Goal: Information Seeking & Learning: Check status

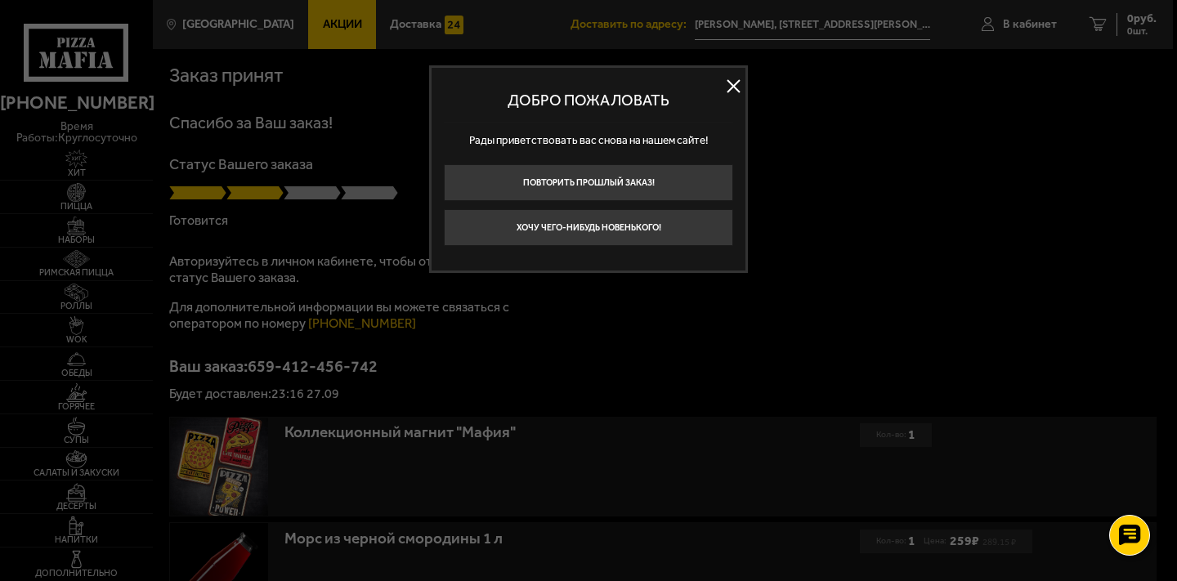
click at [728, 87] on button at bounding box center [733, 86] width 25 height 25
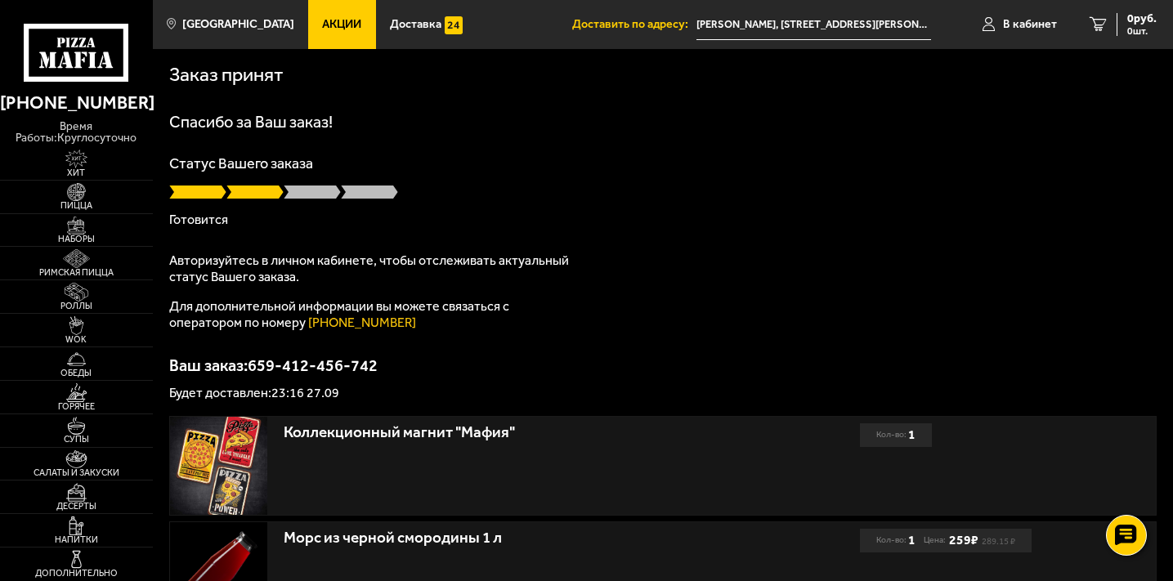
click at [244, 203] on div "Статус Вашего заказа Готовится" at bounding box center [662, 191] width 987 height 70
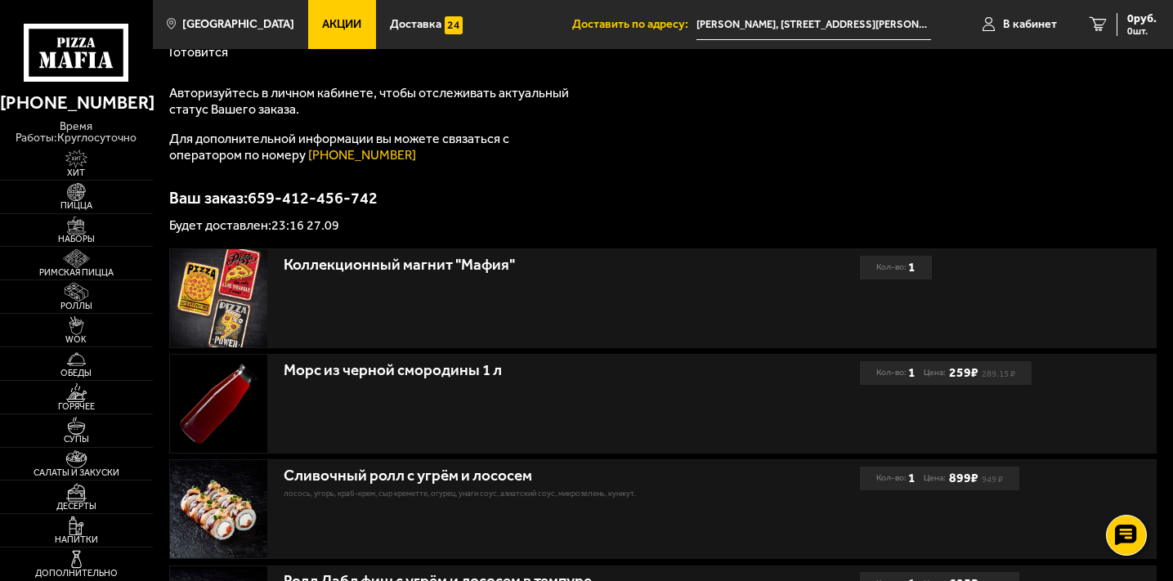
scroll to position [167, 0]
drag, startPoint x: 272, startPoint y: 228, endPoint x: 302, endPoint y: 230, distance: 29.5
click at [302, 230] on p "Будет доставлен: 23:16 27.09" at bounding box center [662, 226] width 987 height 13
click at [377, 231] on p "Будет доставлен: 23:16 27.09" at bounding box center [662, 226] width 987 height 13
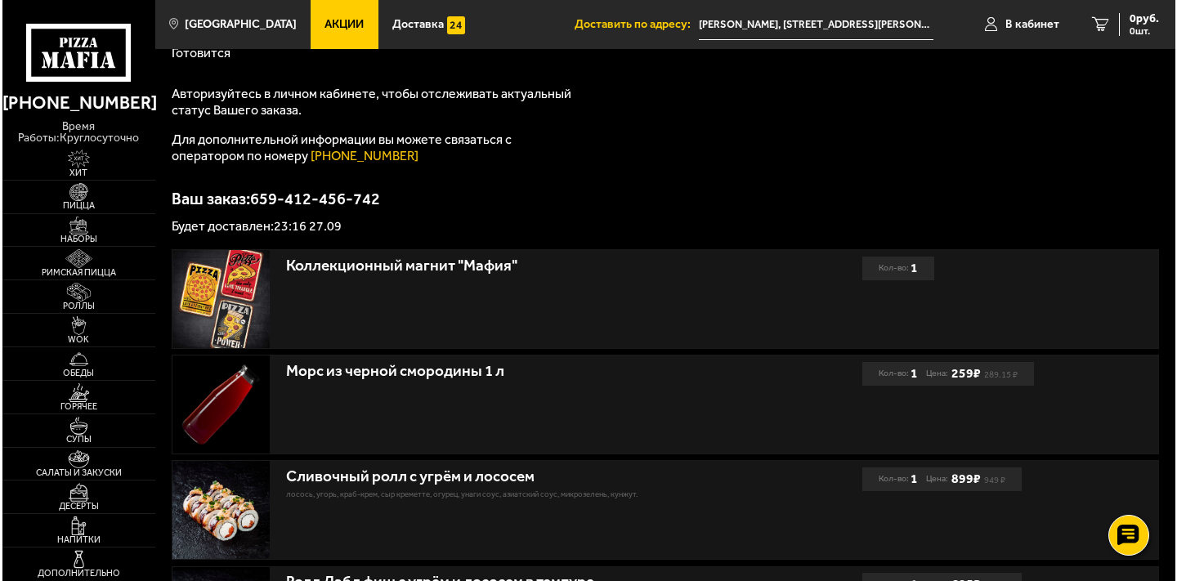
scroll to position [0, 0]
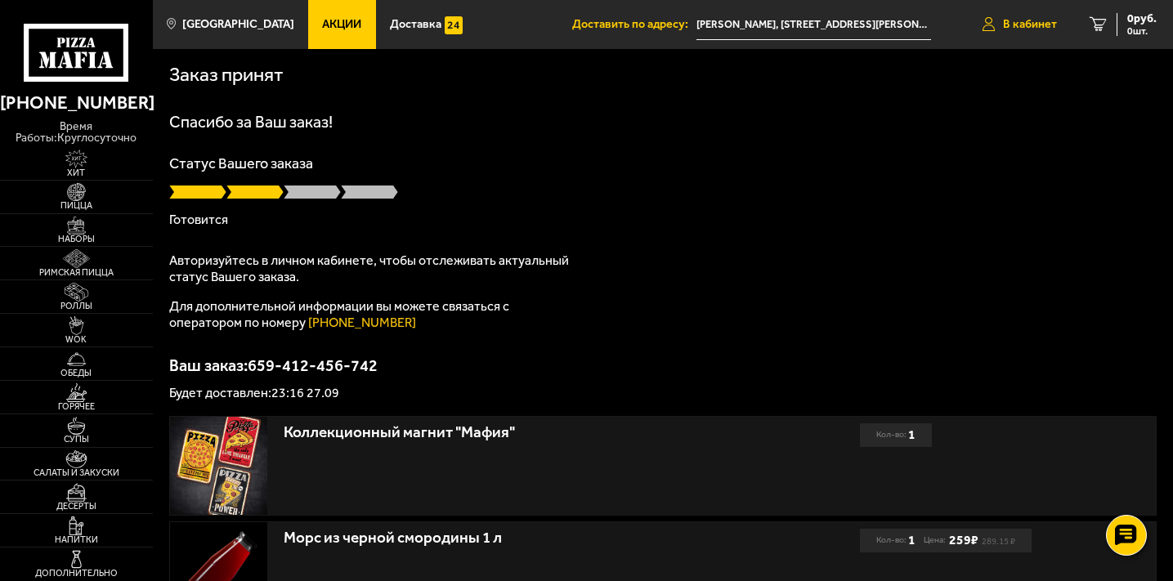
click at [992, 26] on icon at bounding box center [988, 24] width 12 height 14
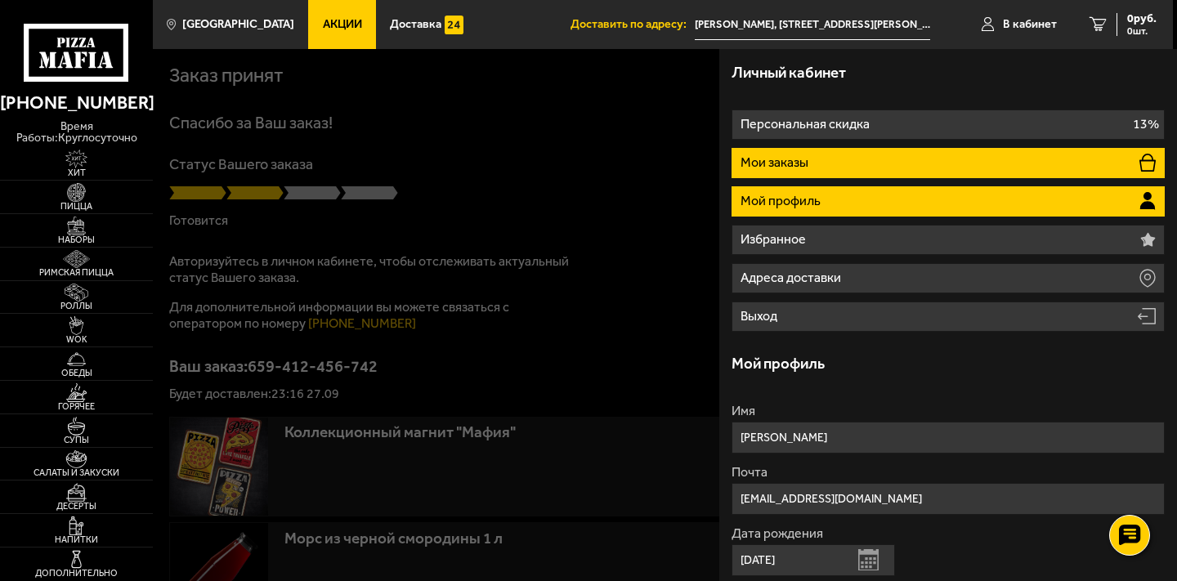
click at [855, 169] on li "Мои заказы" at bounding box center [947, 163] width 433 height 30
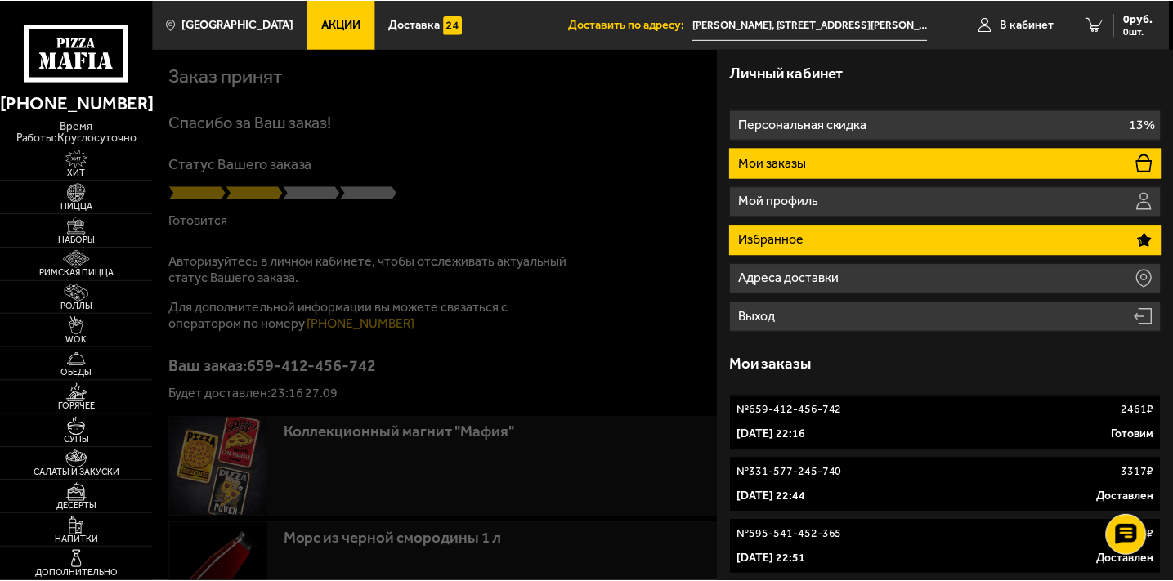
scroll to position [35, 0]
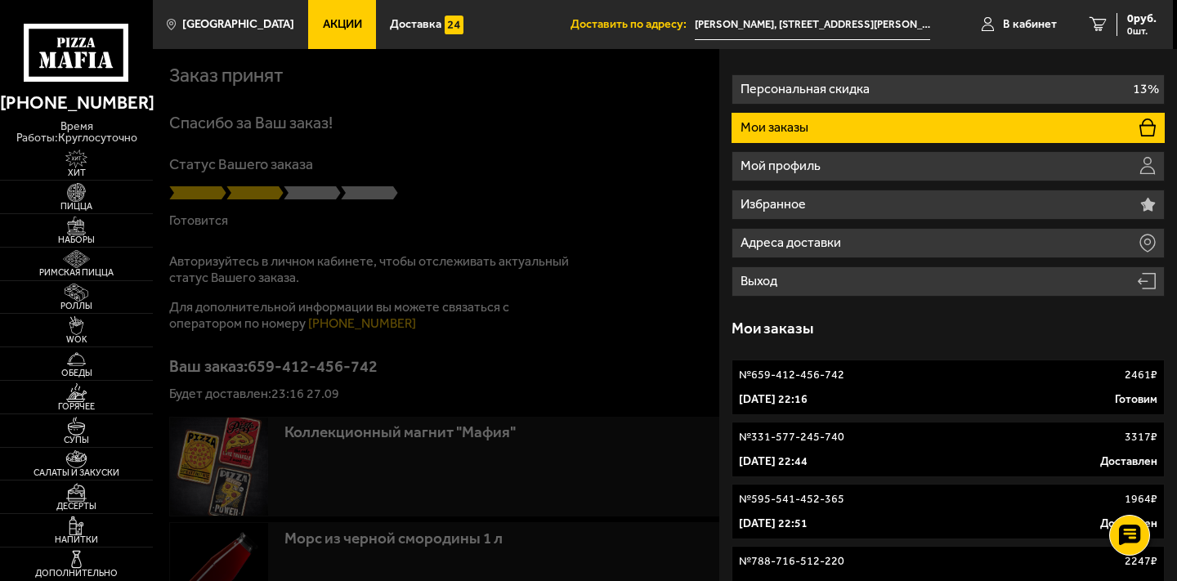
click at [926, 396] on div "27 сентября 2025 г. 22:16 Готовим" at bounding box center [948, 399] width 418 height 16
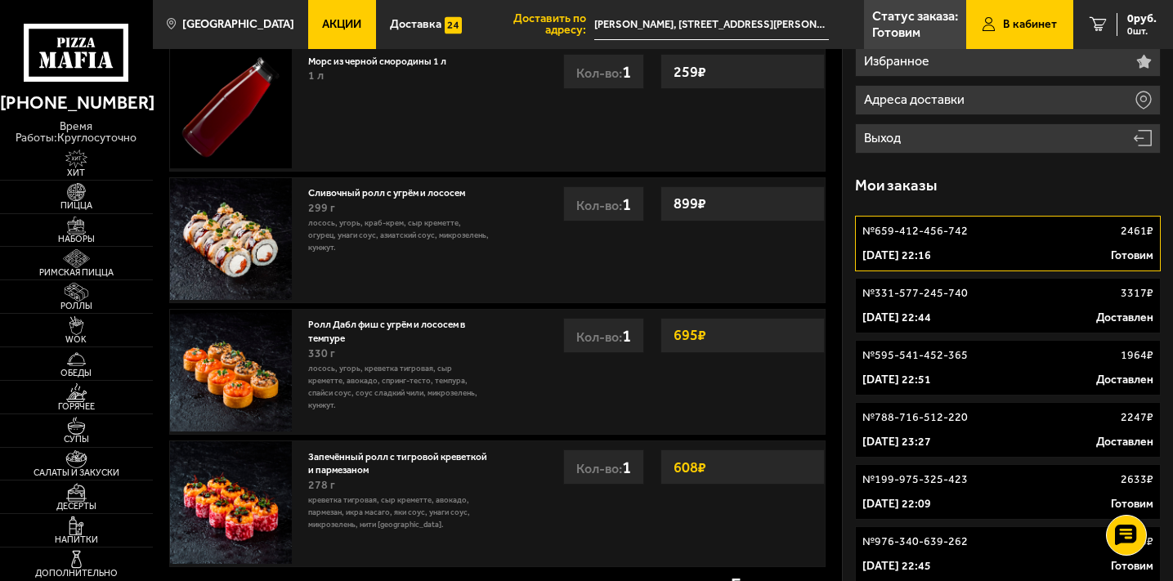
scroll to position [87, 0]
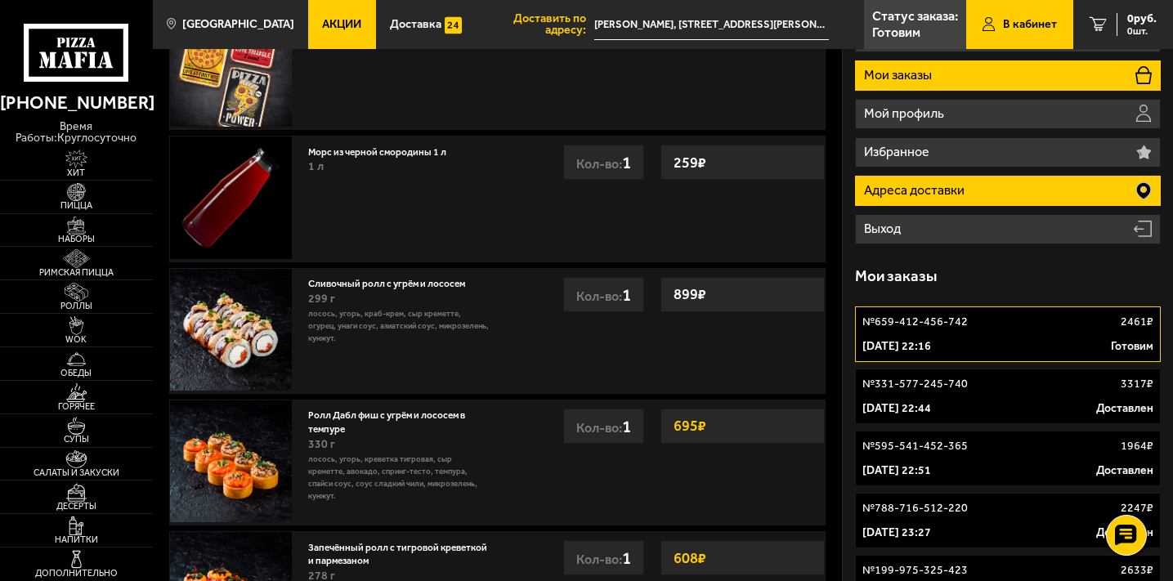
click at [952, 196] on p "Адреса доставки" at bounding box center [916, 190] width 104 height 13
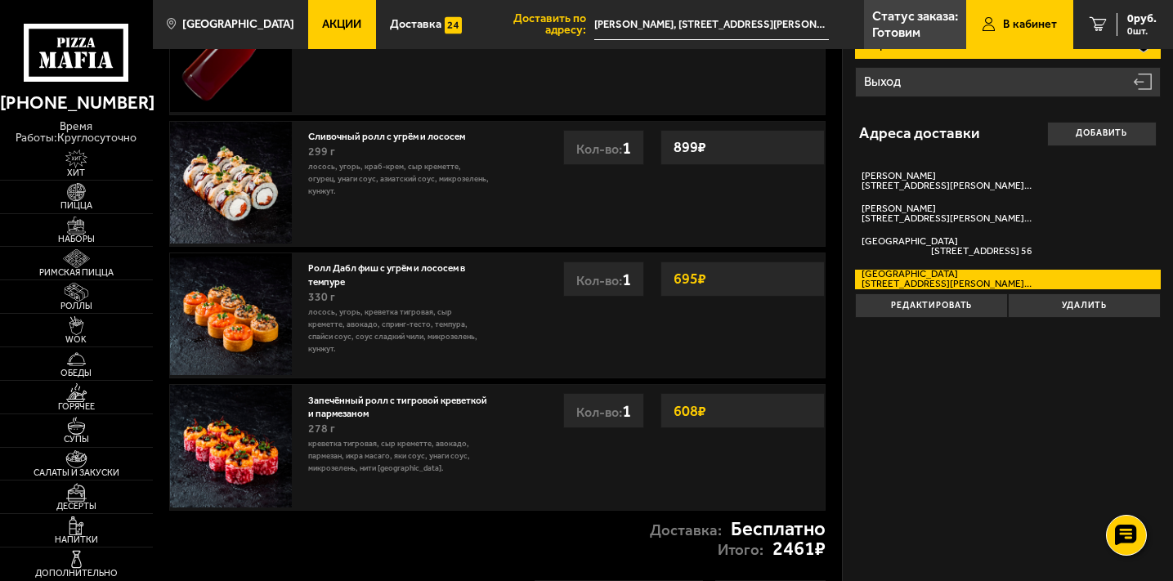
scroll to position [0, 0]
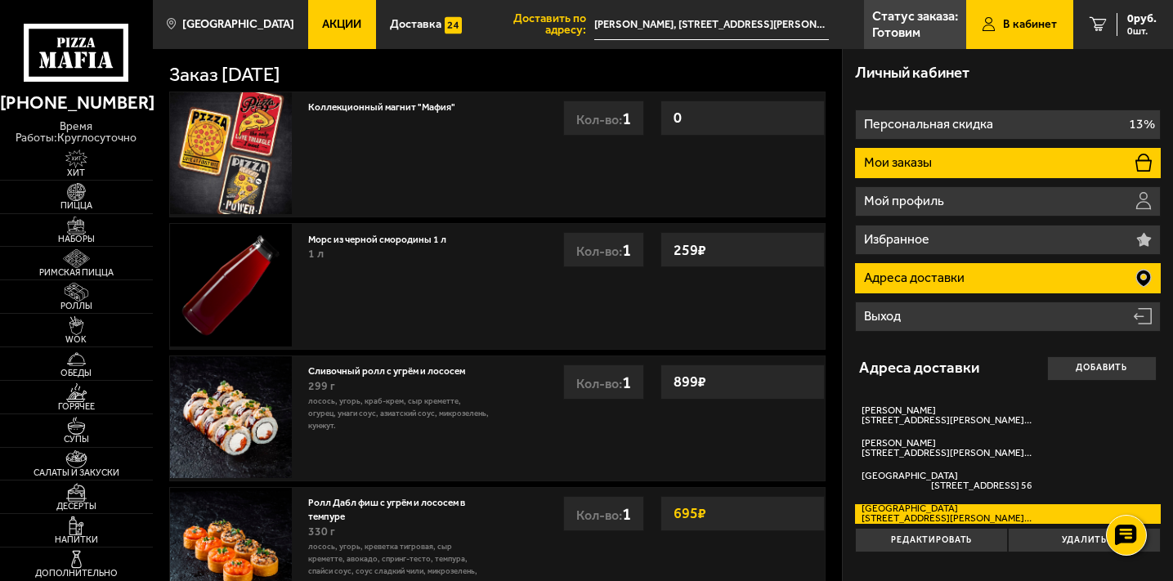
click at [945, 169] on li "Мои заказы" at bounding box center [1008, 163] width 306 height 30
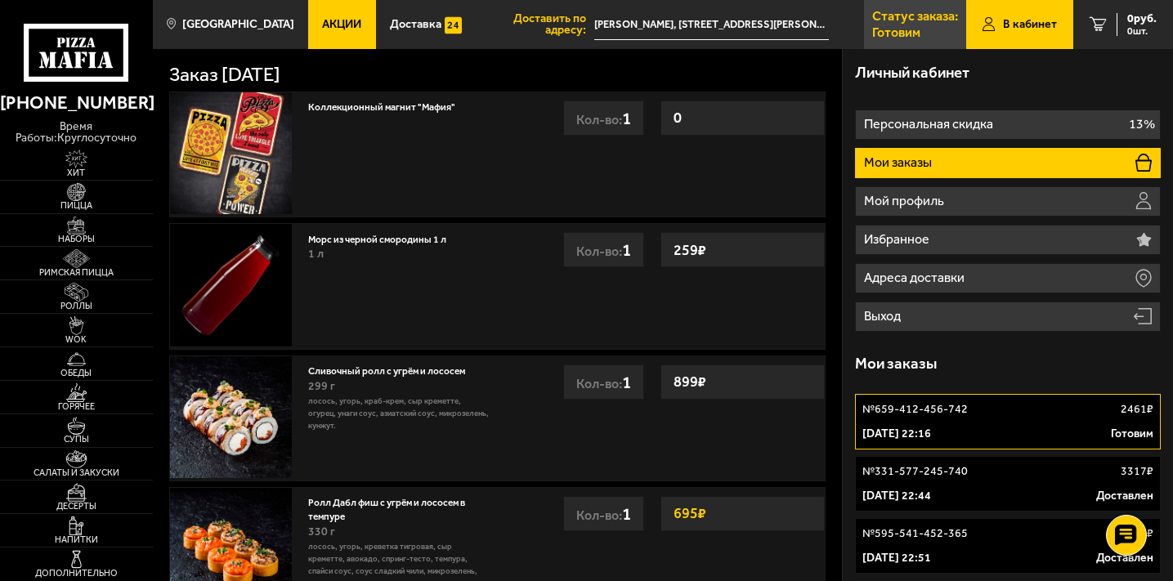
click at [901, 31] on p "Готовим" at bounding box center [896, 32] width 48 height 13
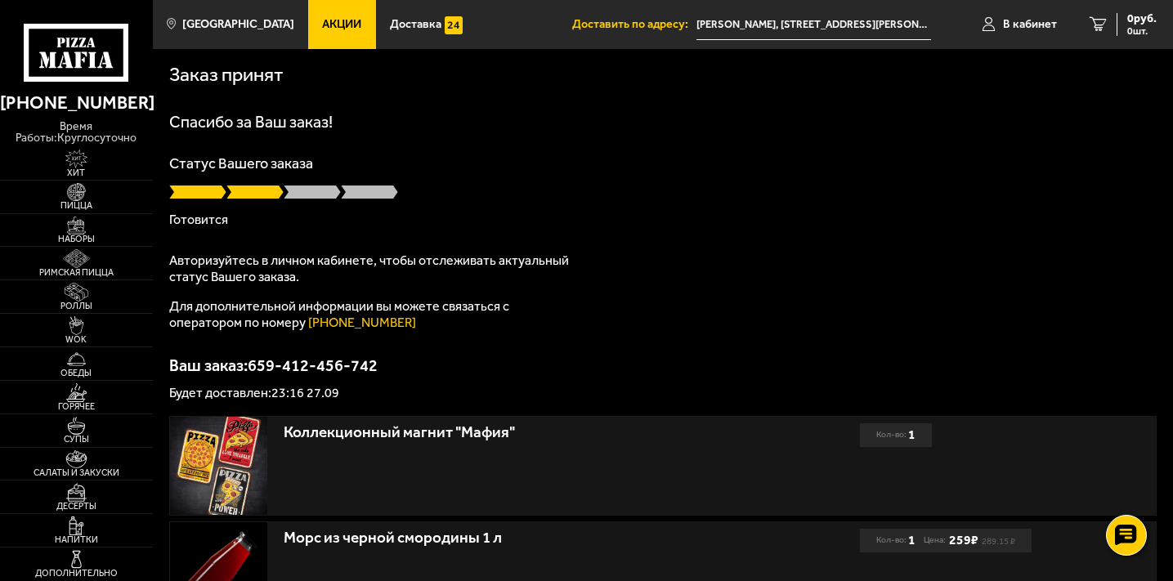
click at [212, 204] on div "Статус Вашего заказа Готовится" at bounding box center [662, 191] width 987 height 70
click at [301, 185] on span at bounding box center [312, 192] width 57 height 16
click at [302, 196] on span at bounding box center [312, 192] width 57 height 16
drag, startPoint x: 174, startPoint y: 161, endPoint x: 337, endPoint y: 163, distance: 162.6
click at [337, 163] on p "Статус Вашего заказа" at bounding box center [662, 163] width 987 height 15
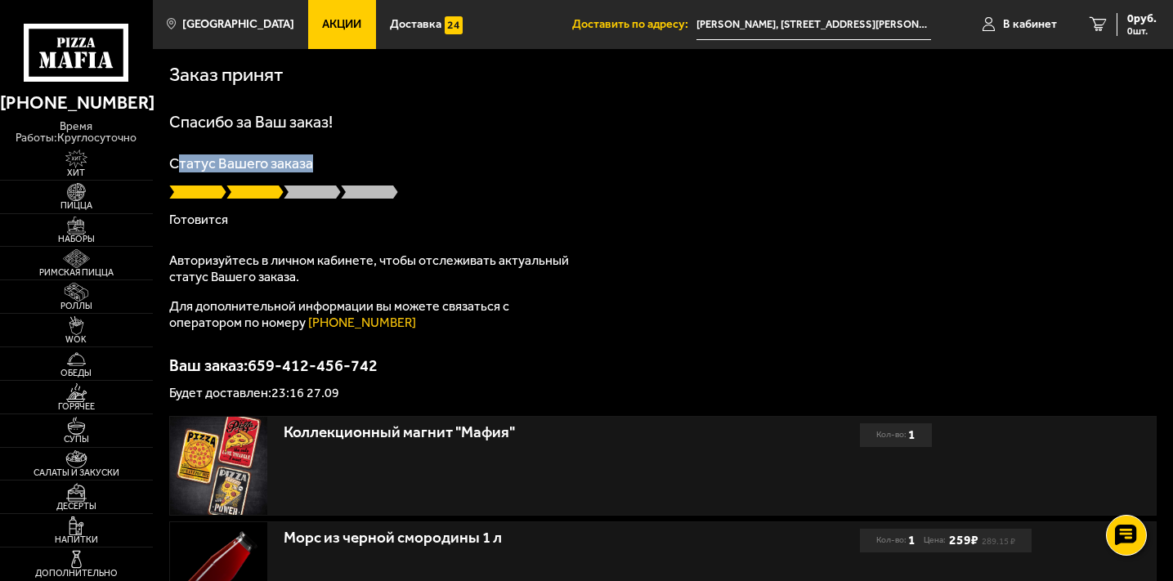
click at [565, 164] on p "Статус Вашего заказа" at bounding box center [662, 163] width 987 height 15
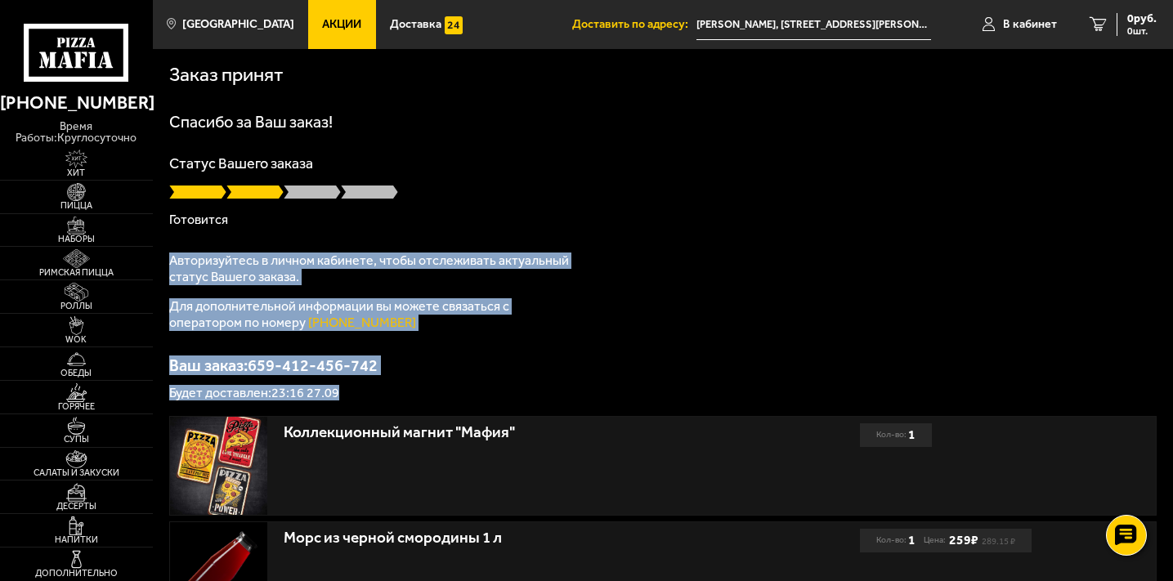
drag, startPoint x: 160, startPoint y: 253, endPoint x: 514, endPoint y: 395, distance: 381.4
click at [514, 395] on div "Заказ принят Спасибо за Ваш заказ! Статус Вашего заказа Готовится Авторизуйтесь…" at bounding box center [663, 518] width 1020 height 939
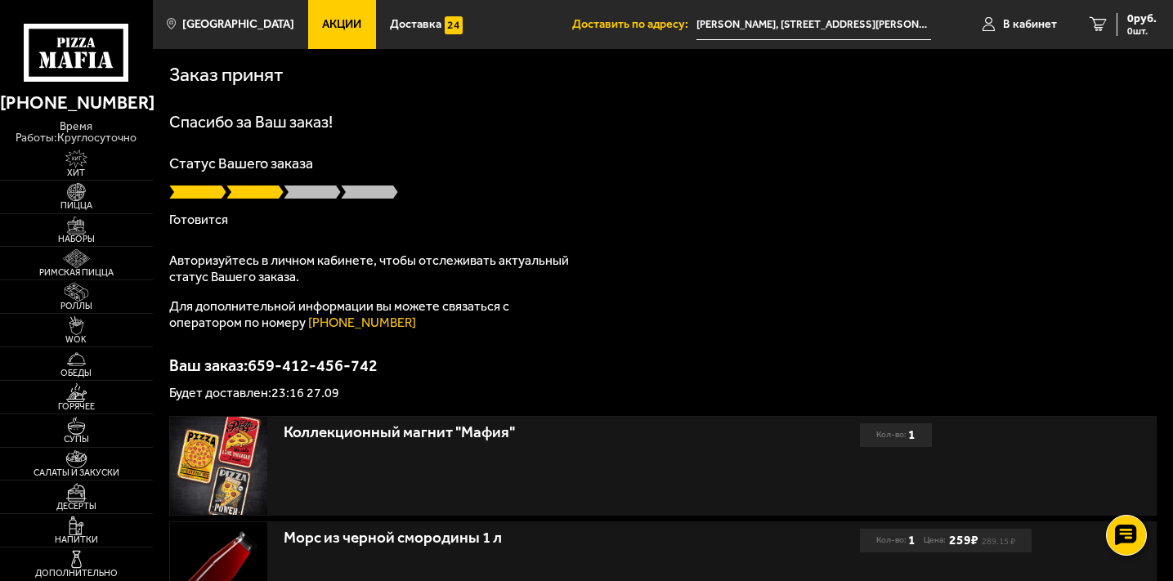
click at [714, 276] on div "Спасибо за Ваш заказ! Статус Вашего заказа [PERSON_NAME] Авторизуйтесь в личном…" at bounding box center [662, 257] width 987 height 286
click at [414, 282] on p "Авторизуйтесь в личном кабинете, чтобы отслеживать актуальный статус Вашего зак…" at bounding box center [373, 269] width 409 height 33
click at [980, 34] on link "В кабинет" at bounding box center [1019, 24] width 107 height 49
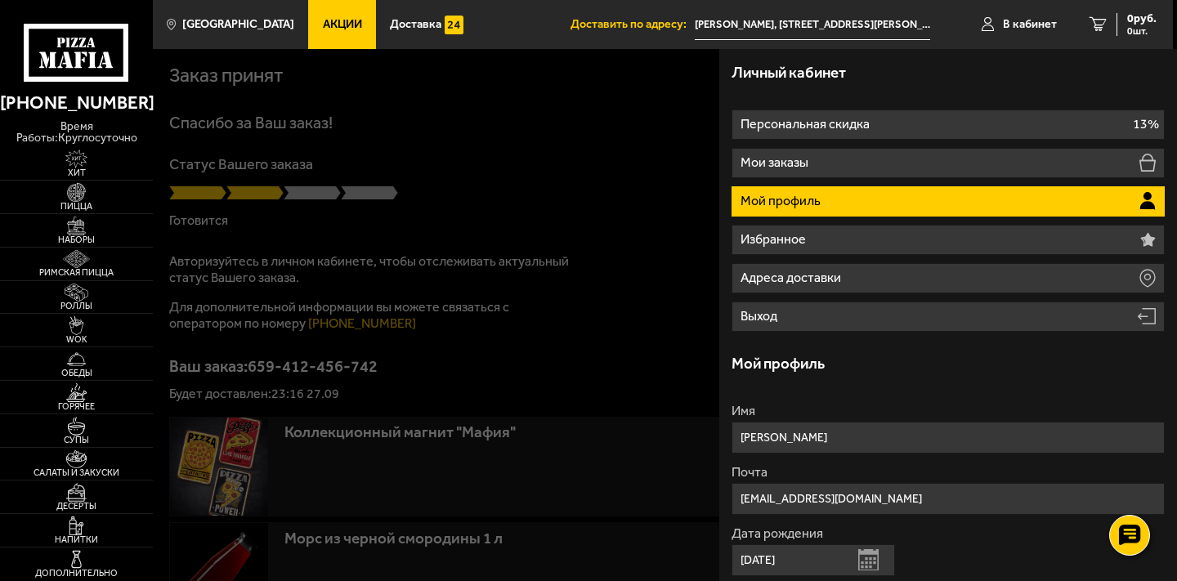
click at [843, 199] on li "Мой профиль" at bounding box center [947, 201] width 433 height 30
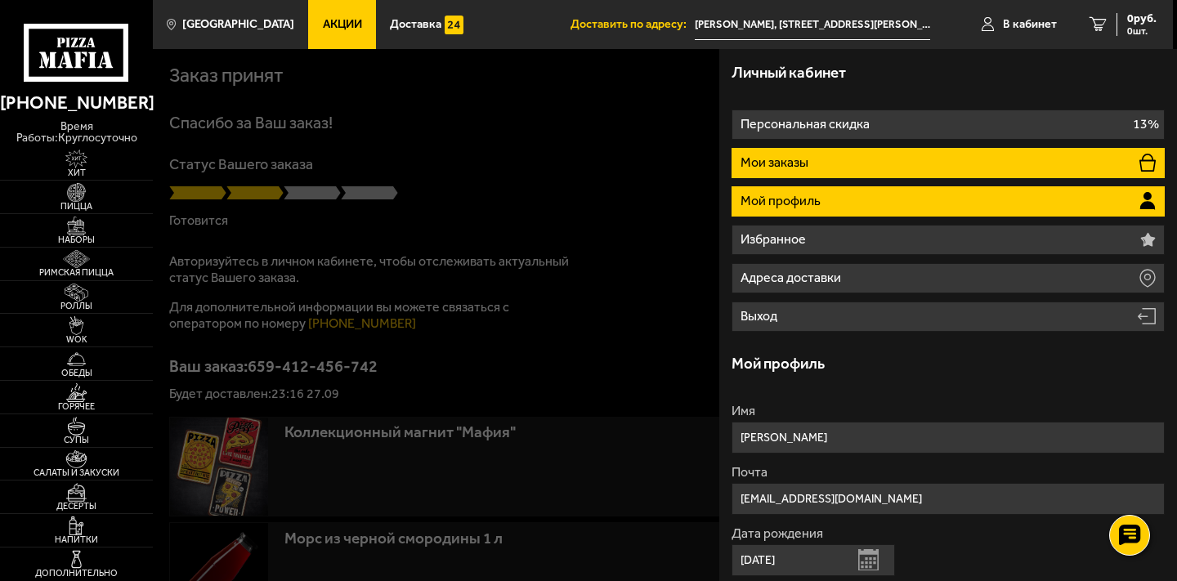
click at [848, 163] on li "Мои заказы" at bounding box center [947, 163] width 433 height 30
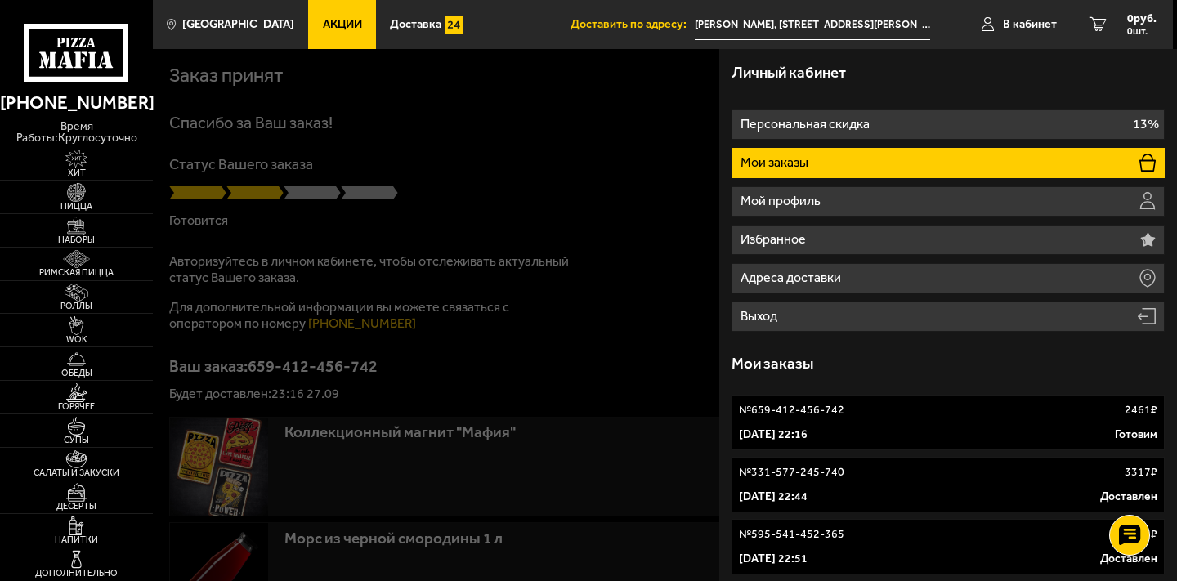
click at [901, 431] on div "27 сентября 2025 г. 22:16 Готовим" at bounding box center [948, 435] width 418 height 16
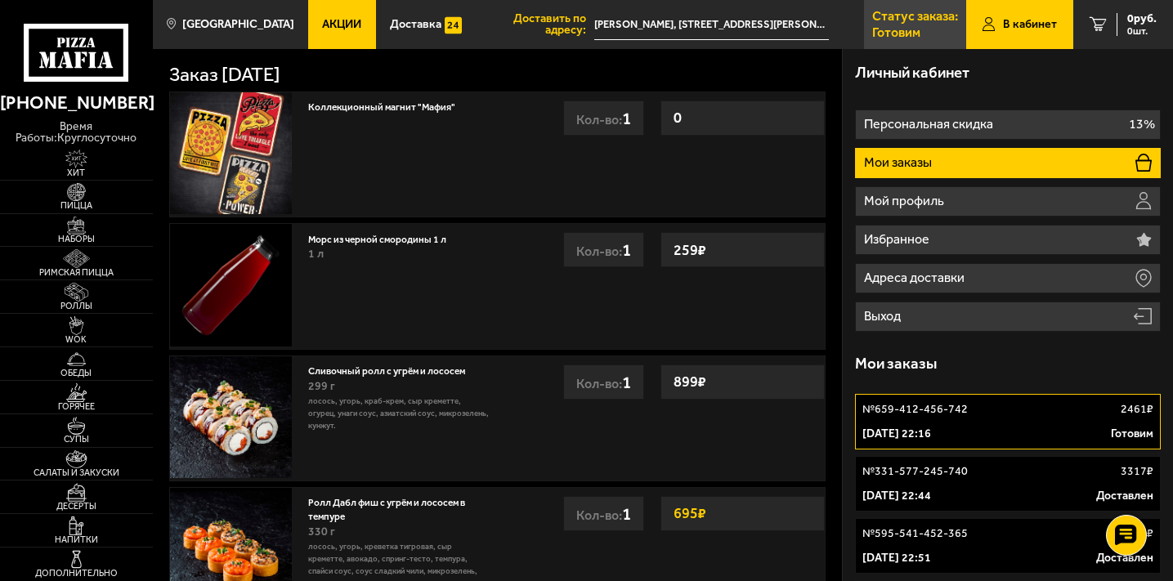
click at [914, 34] on p "Готовим" at bounding box center [896, 32] width 48 height 13
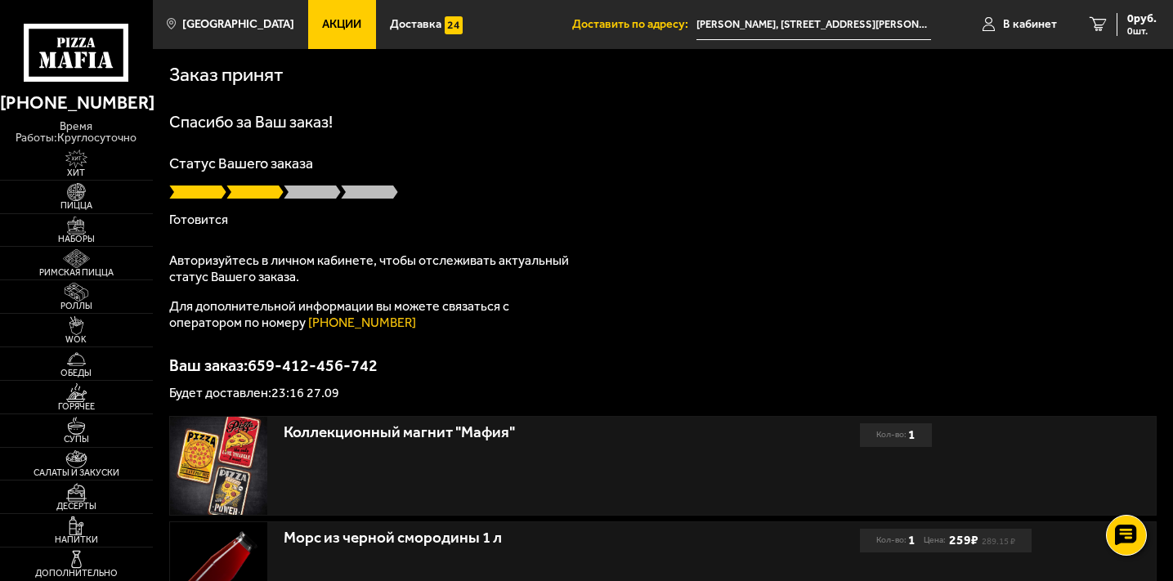
click at [302, 195] on span at bounding box center [312, 192] width 57 height 16
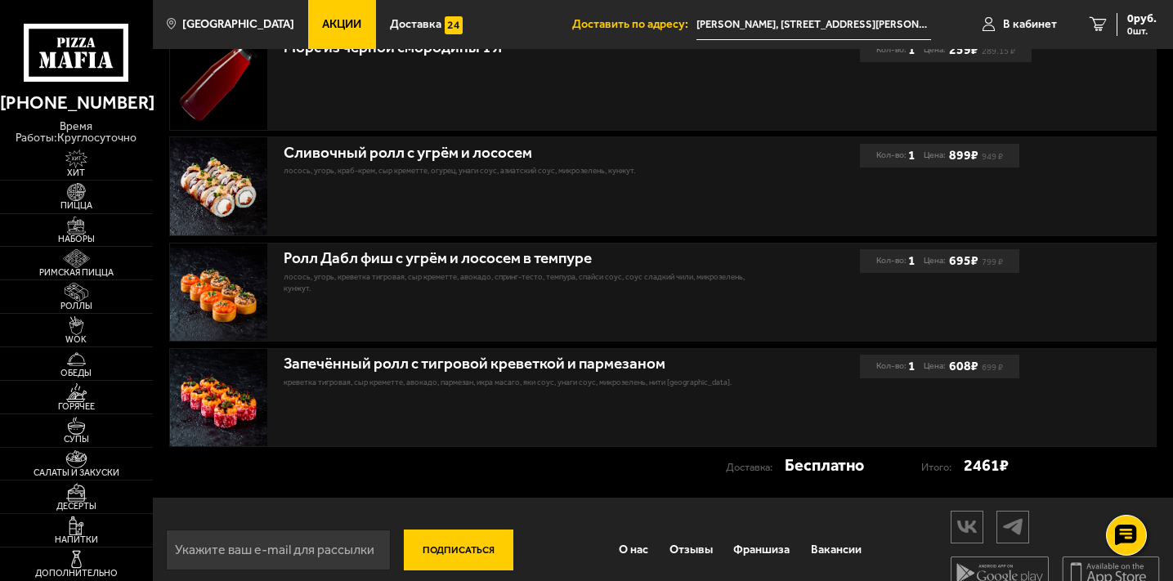
scroll to position [514, 0]
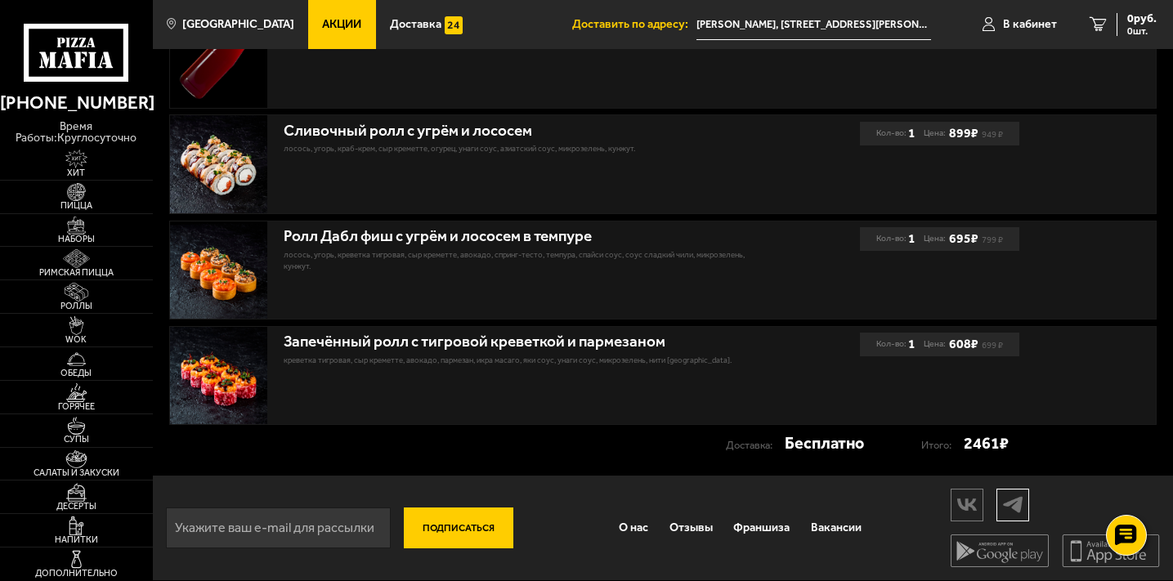
click at [1008, 511] on img at bounding box center [1012, 504] width 31 height 29
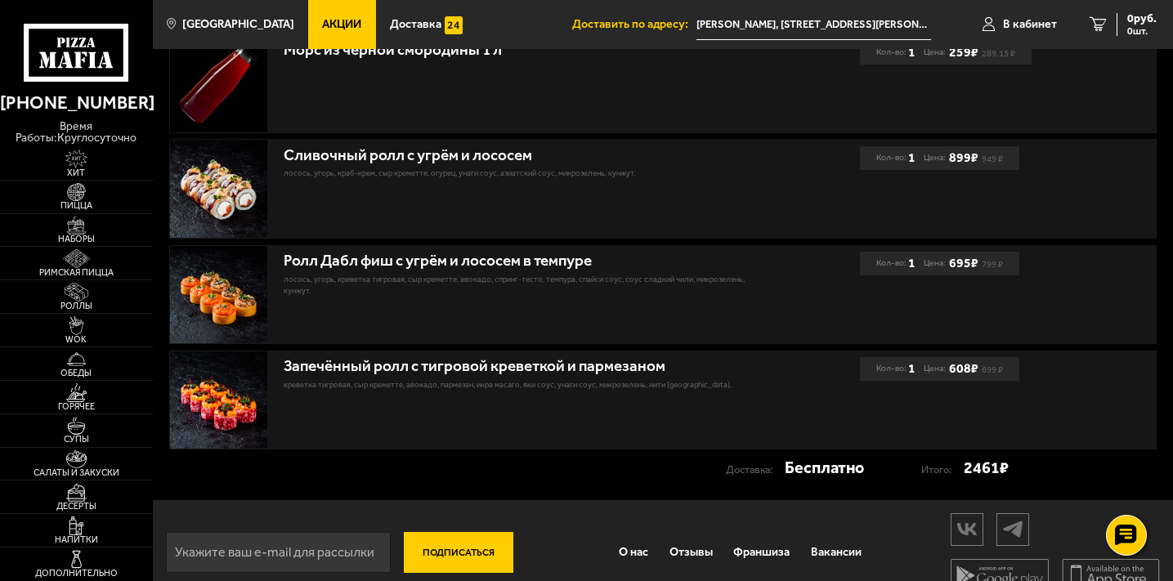
scroll to position [0, 0]
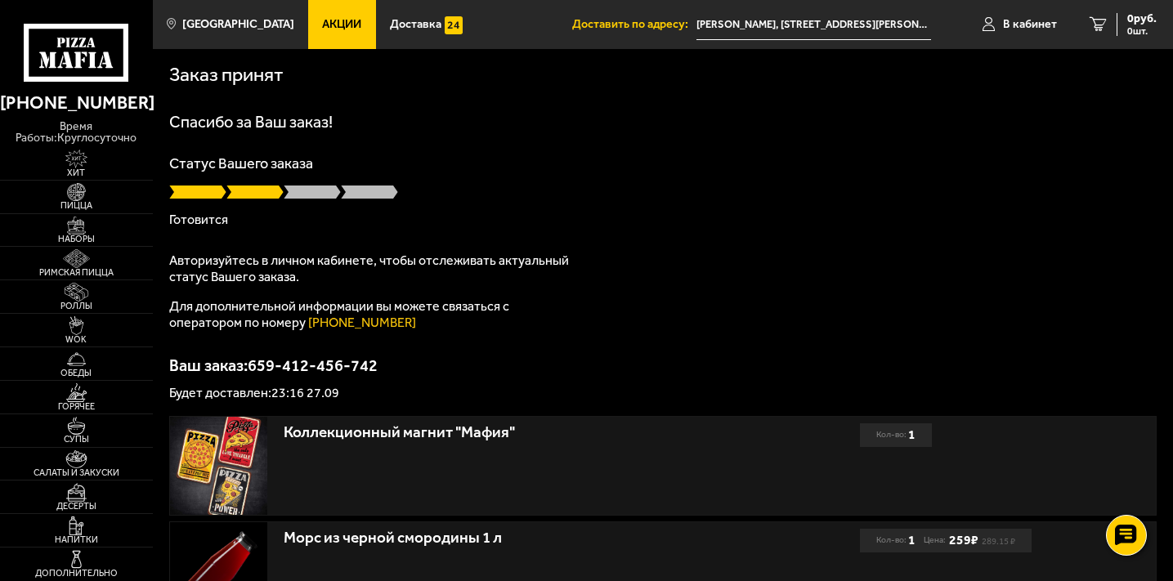
click at [215, 208] on div "Статус Вашего заказа Готовится" at bounding box center [662, 191] width 987 height 70
click at [422, 155] on div "Спасибо за Ваш заказ! Статус Вашего заказа [PERSON_NAME] Авторизуйтесь в личном…" at bounding box center [662, 257] width 987 height 286
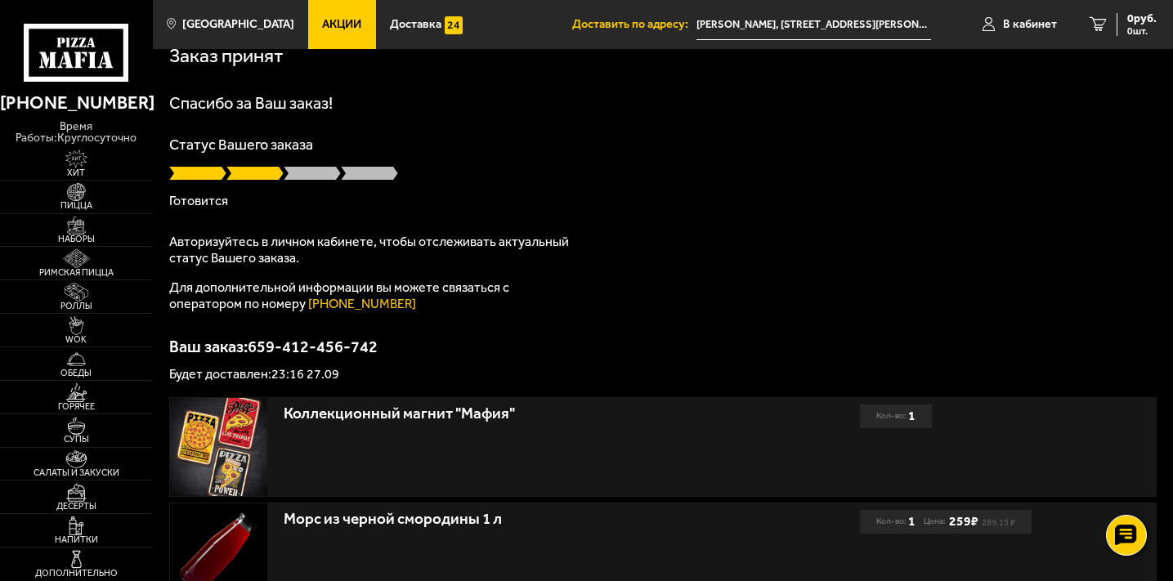
scroll to position [38, 0]
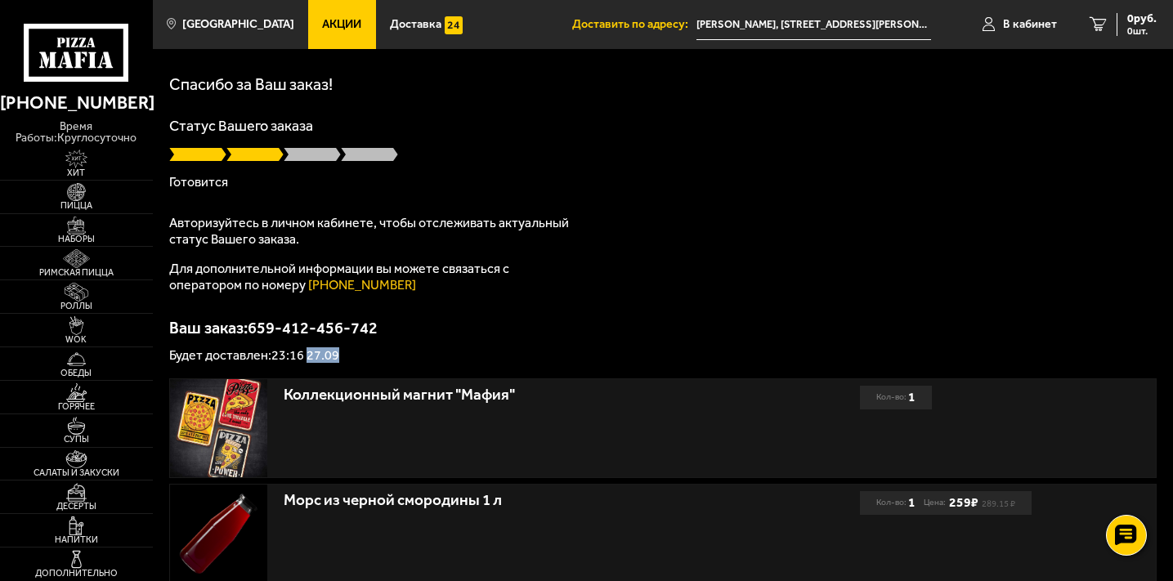
drag, startPoint x: 310, startPoint y: 360, endPoint x: 355, endPoint y: 359, distance: 45.0
click at [355, 359] on p "Будет доставлен: 23:16 27.09" at bounding box center [662, 355] width 987 height 13
click at [472, 324] on p "Ваш заказ: 659-412-456-742" at bounding box center [662, 328] width 987 height 16
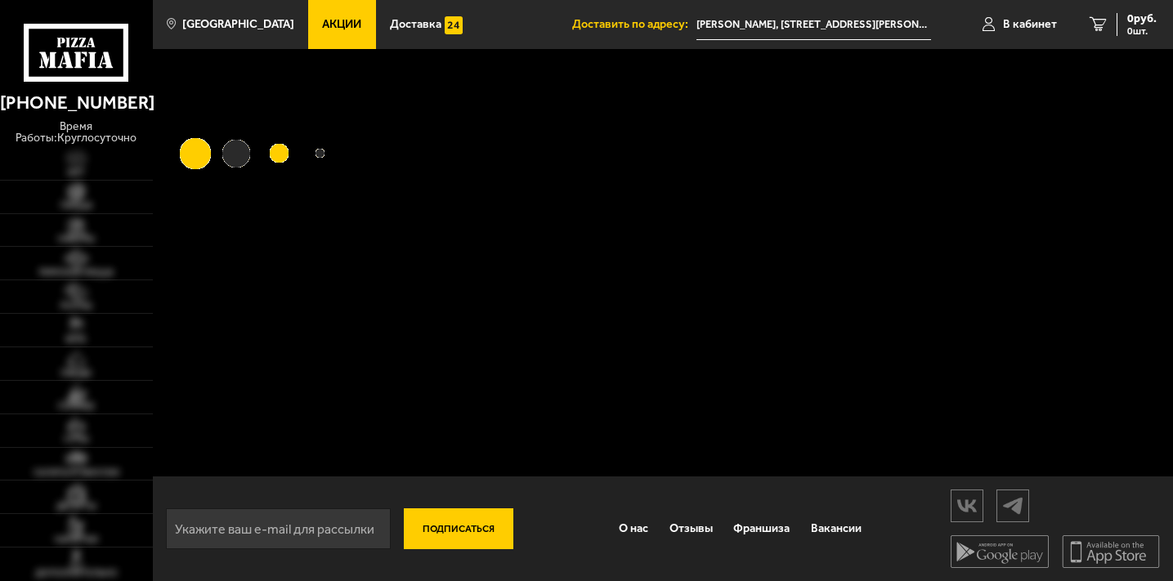
scroll to position [2, 0]
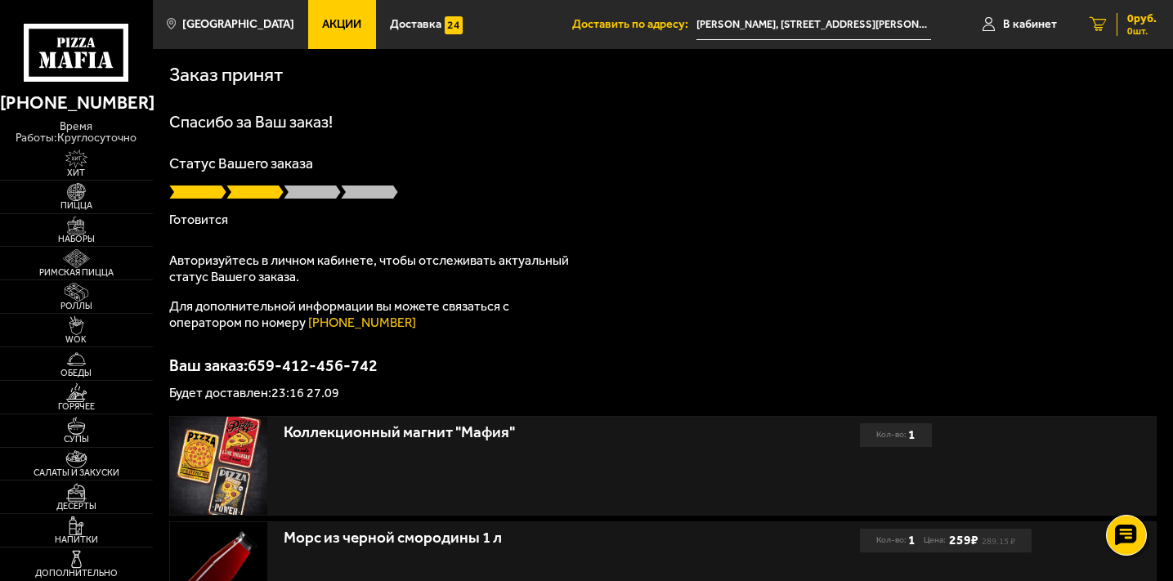
click at [1094, 33] on link "0 руб. 0 шт." at bounding box center [1123, 24] width 100 height 49
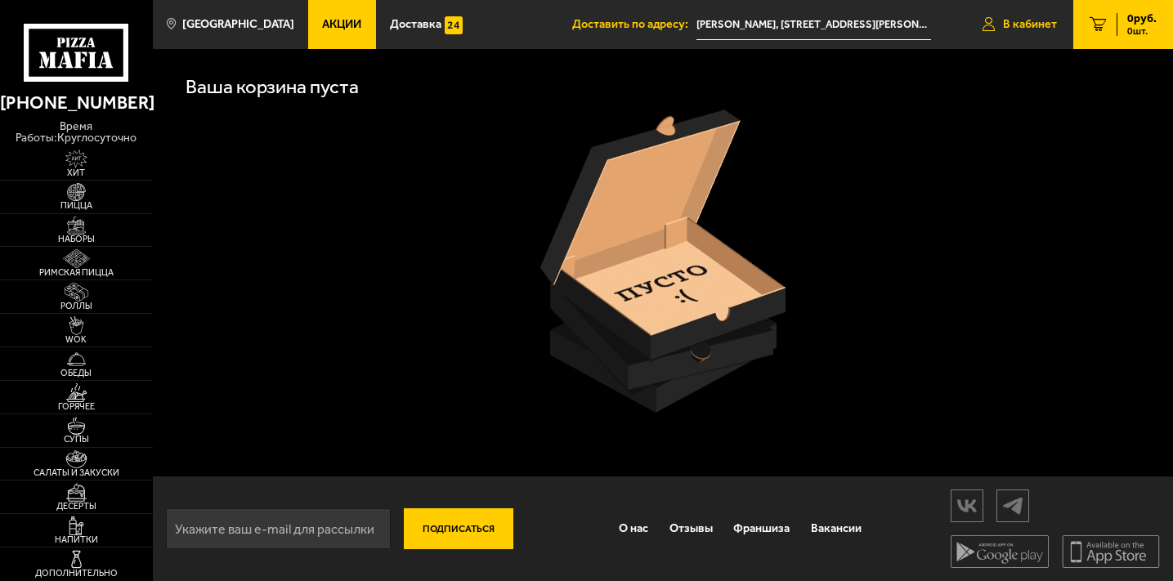
click at [1021, 24] on span "В кабинет" at bounding box center [1030, 24] width 54 height 11
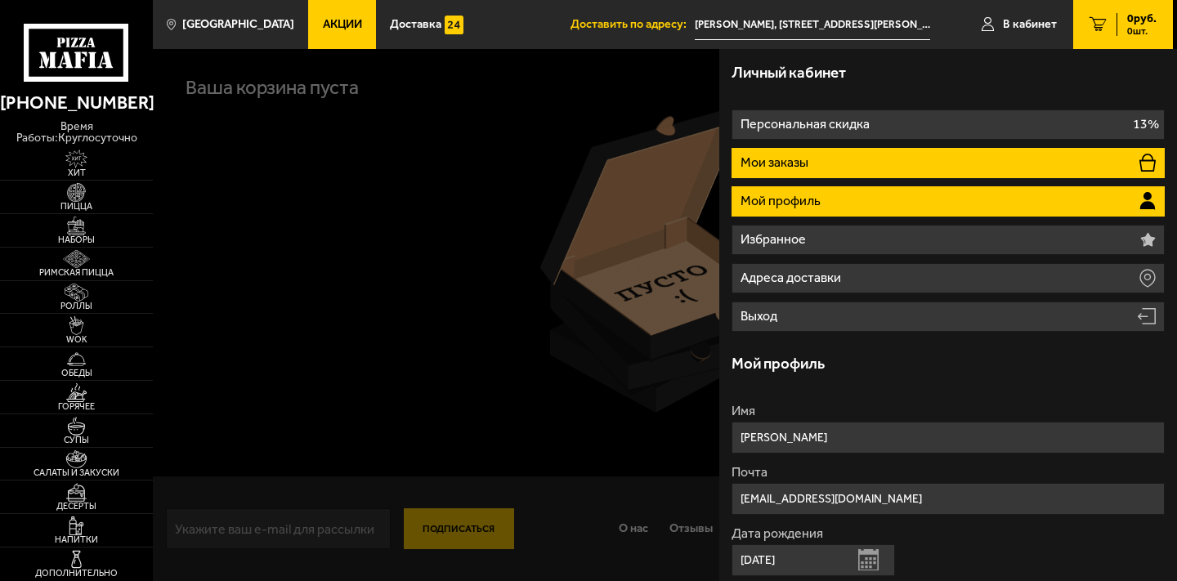
click at [798, 163] on p "Мои заказы" at bounding box center [775, 162] width 71 height 13
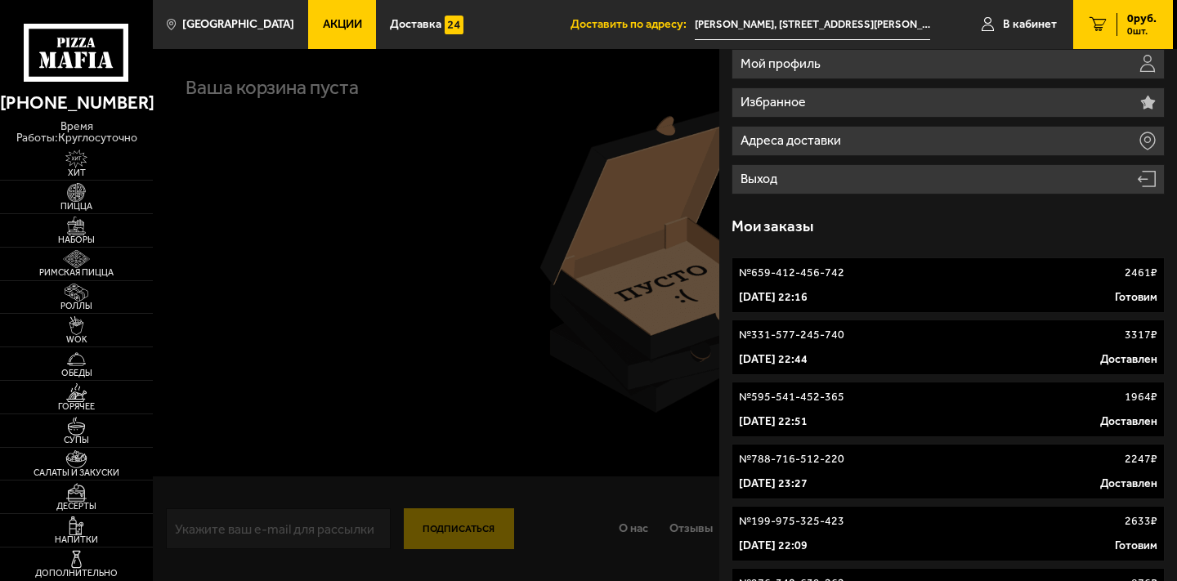
scroll to position [151, 0]
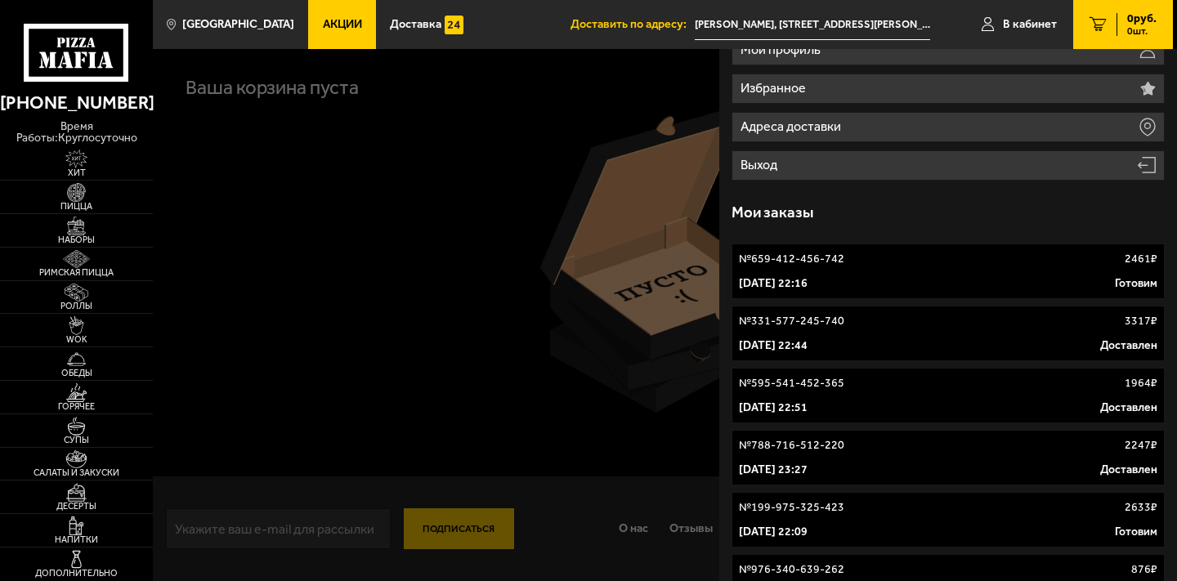
click at [1128, 279] on p "Готовим" at bounding box center [1136, 283] width 42 height 16
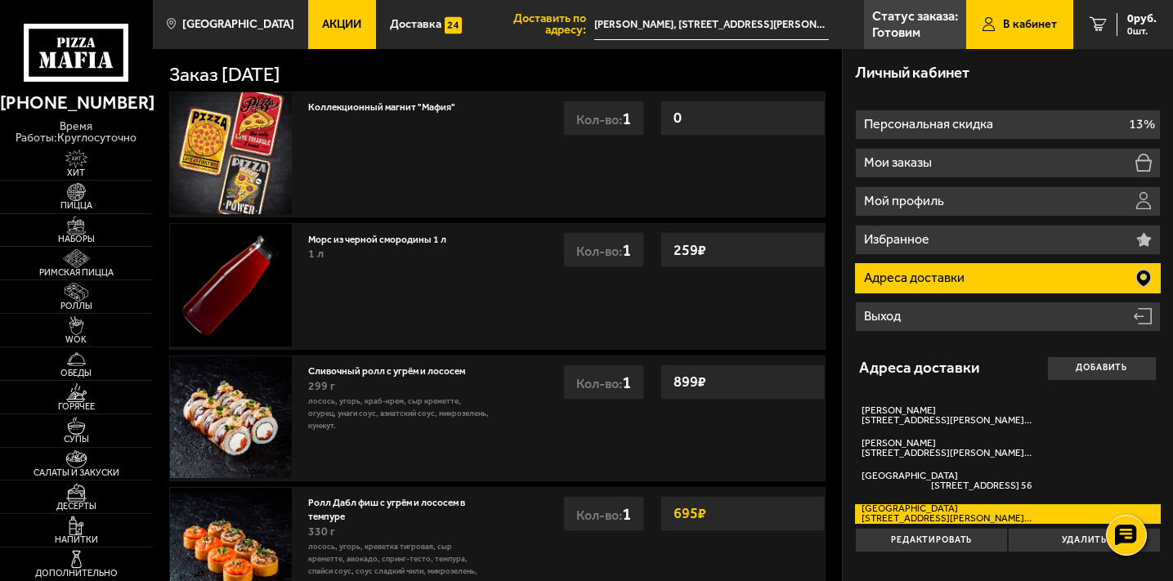
click at [1020, 19] on span "В кабинет" at bounding box center [1030, 24] width 54 height 11
click at [1013, 36] on link "В кабинет" at bounding box center [1019, 24] width 107 height 49
click at [1138, 20] on span "0 руб." at bounding box center [1141, 18] width 29 height 11
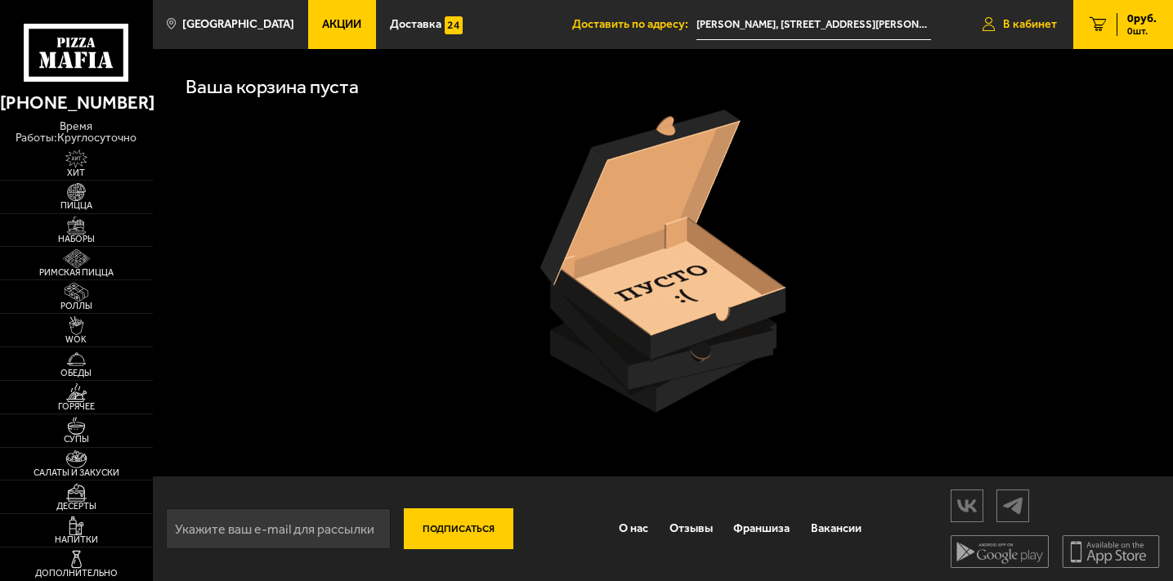
click at [1024, 25] on span "В кабинет" at bounding box center [1030, 24] width 54 height 11
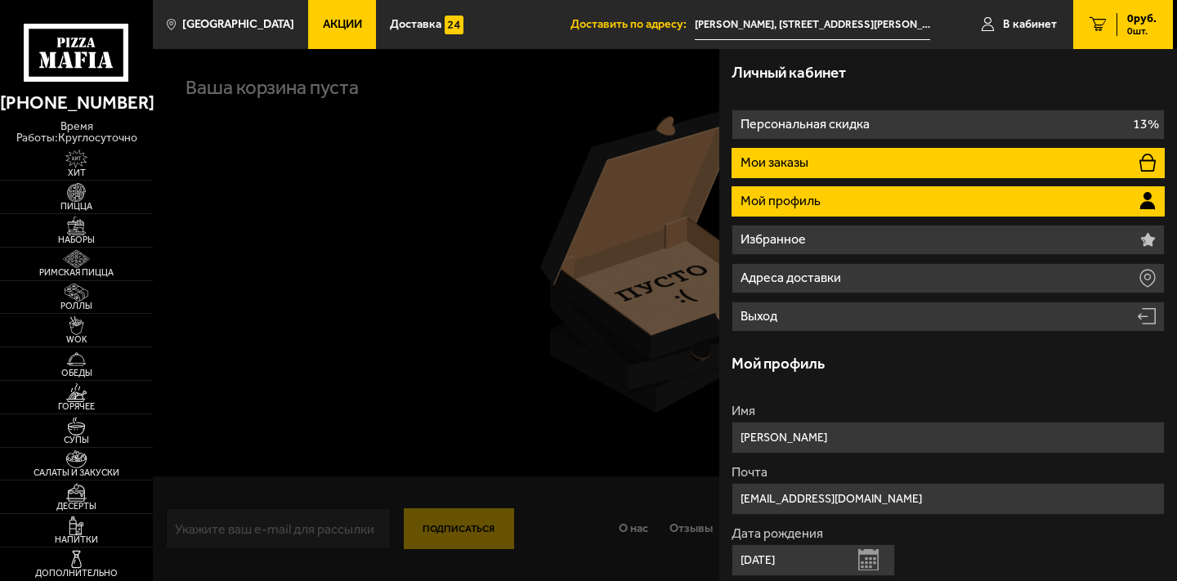
click at [843, 168] on li "Мои заказы" at bounding box center [947, 163] width 433 height 30
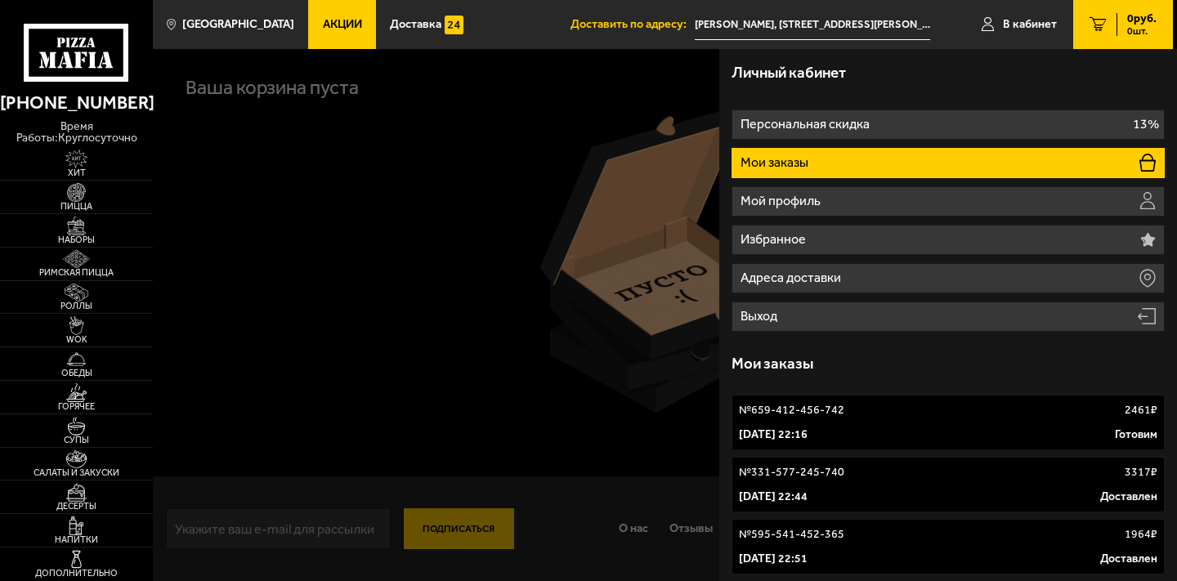
click at [564, 259] on div at bounding box center [741, 339] width 1177 height 581
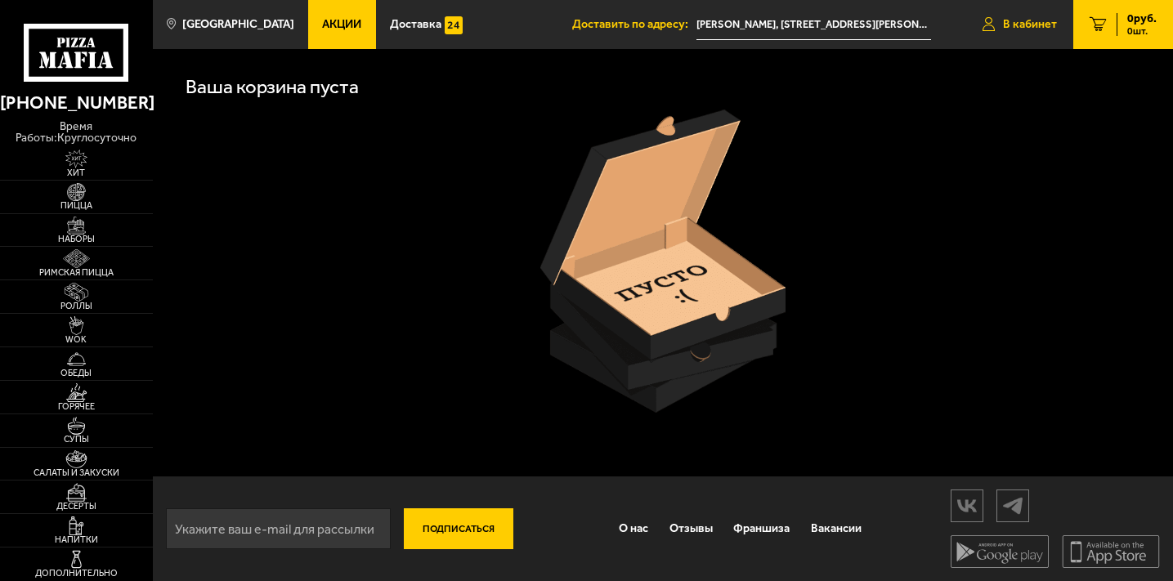
click at [997, 22] on link "В кабинет" at bounding box center [1019, 24] width 107 height 49
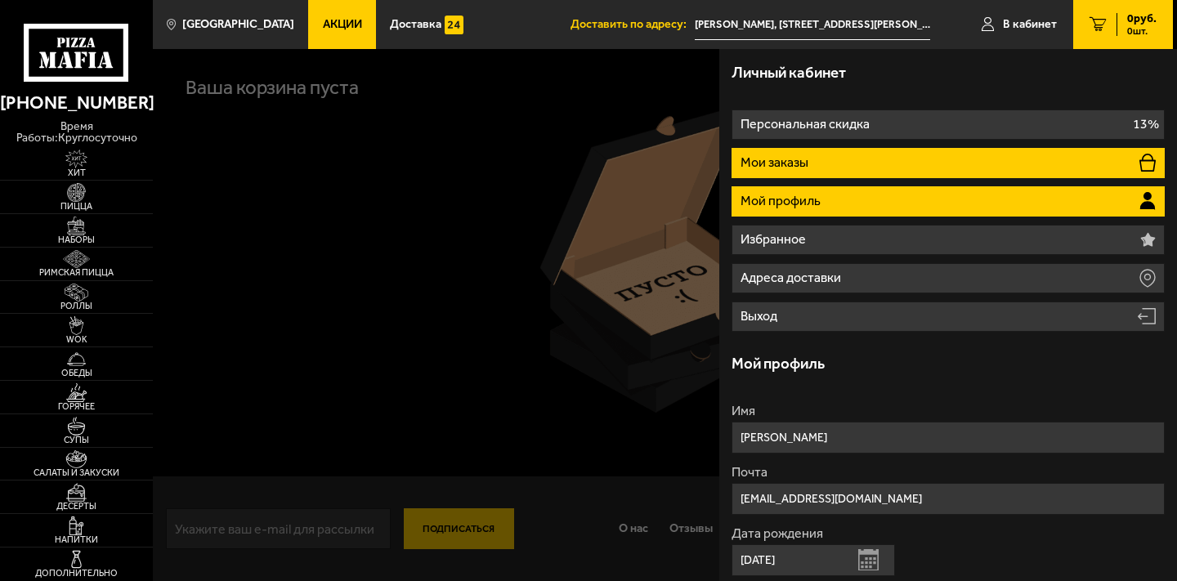
click at [815, 161] on li "Мои заказы" at bounding box center [947, 163] width 433 height 30
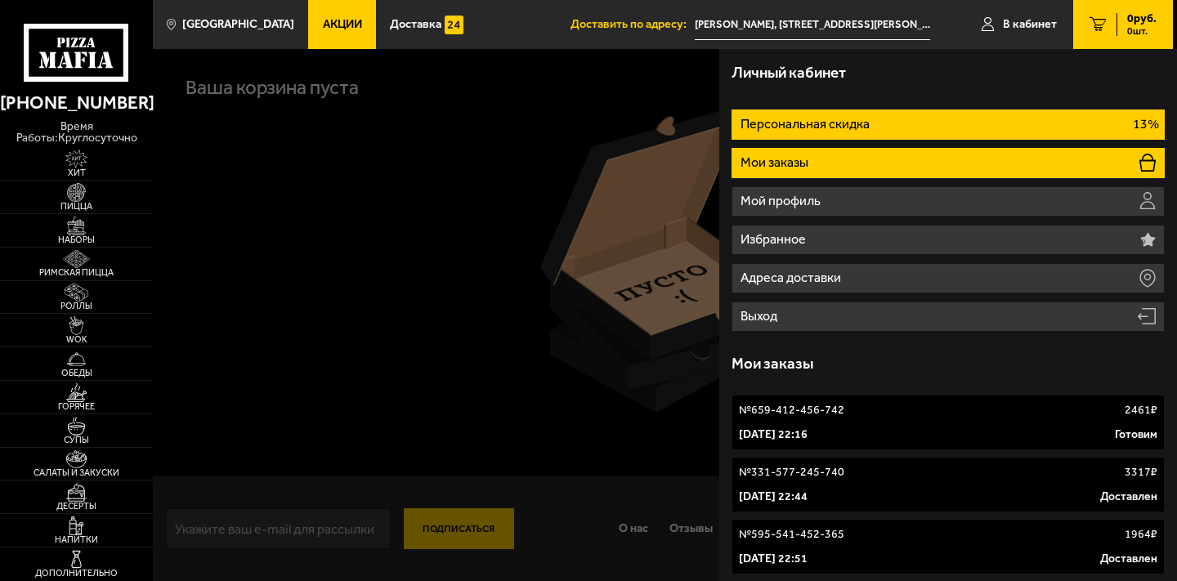
click at [828, 124] on p "Персональная скидка" at bounding box center [806, 124] width 132 height 13
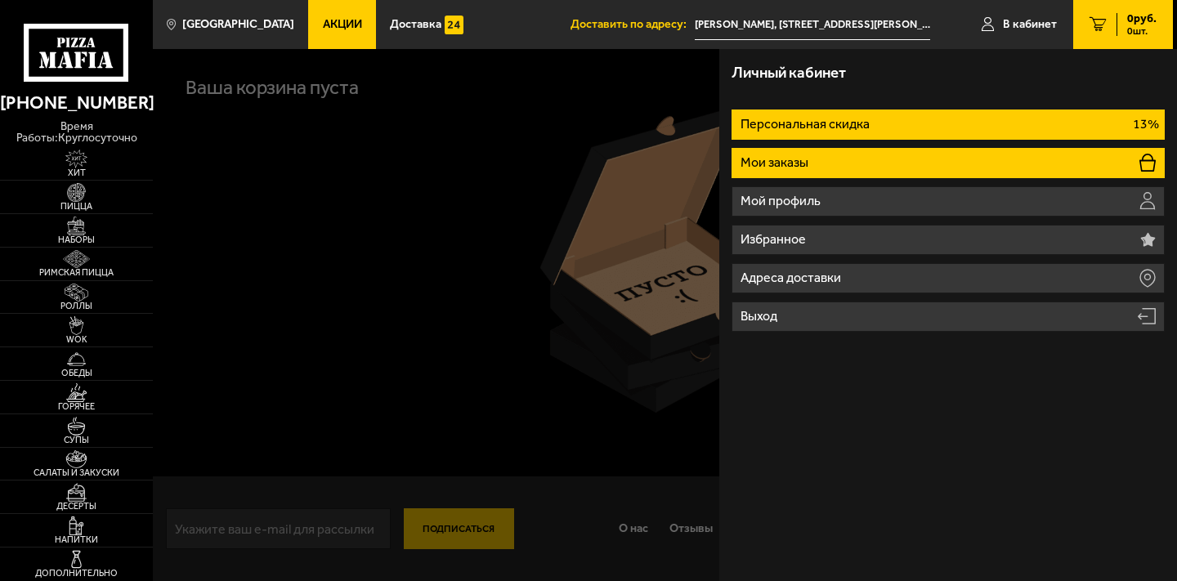
click at [825, 157] on li "Мои заказы" at bounding box center [947, 163] width 433 height 30
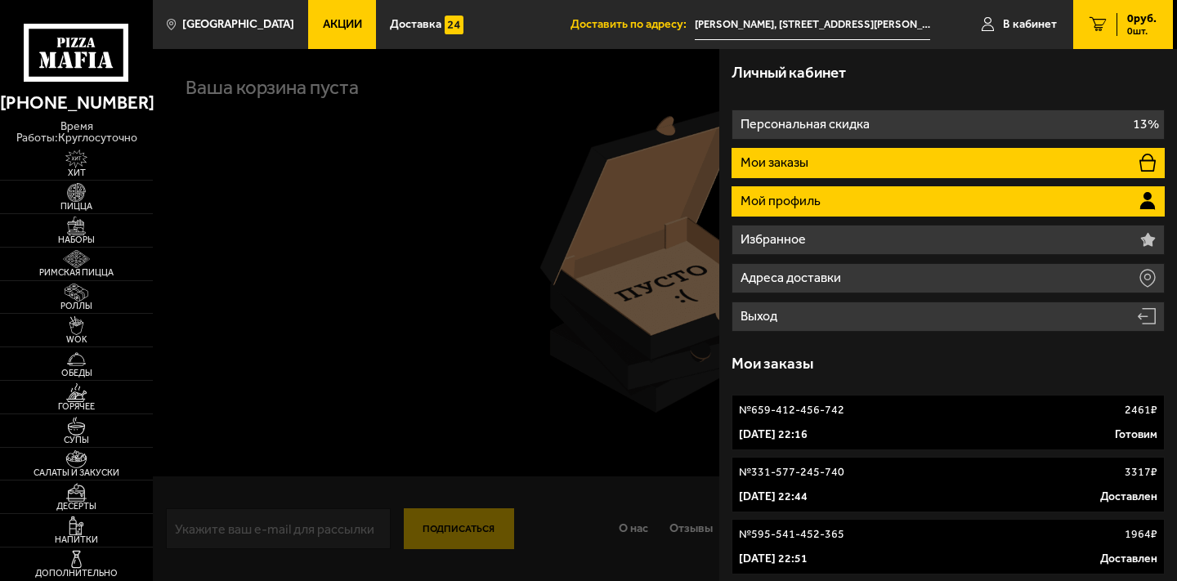
click at [830, 195] on li "Мой профиль" at bounding box center [947, 201] width 433 height 30
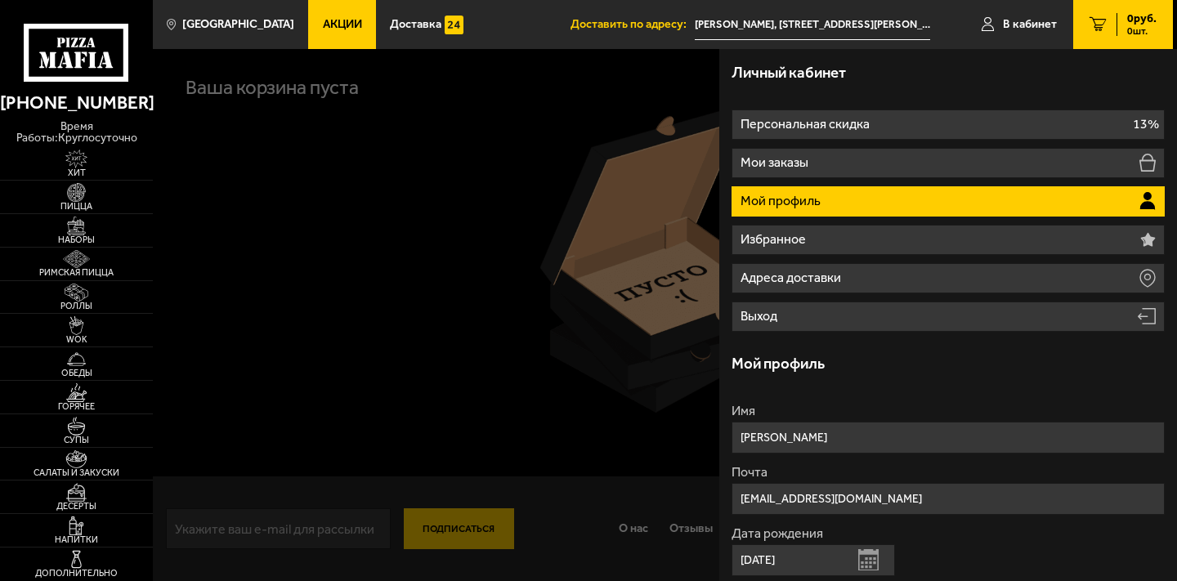
click at [834, 184] on ul "Персональная скидка 13% Мои заказы Мой профиль Избранное Адреса доставки Выход" at bounding box center [947, 221] width 433 height 222
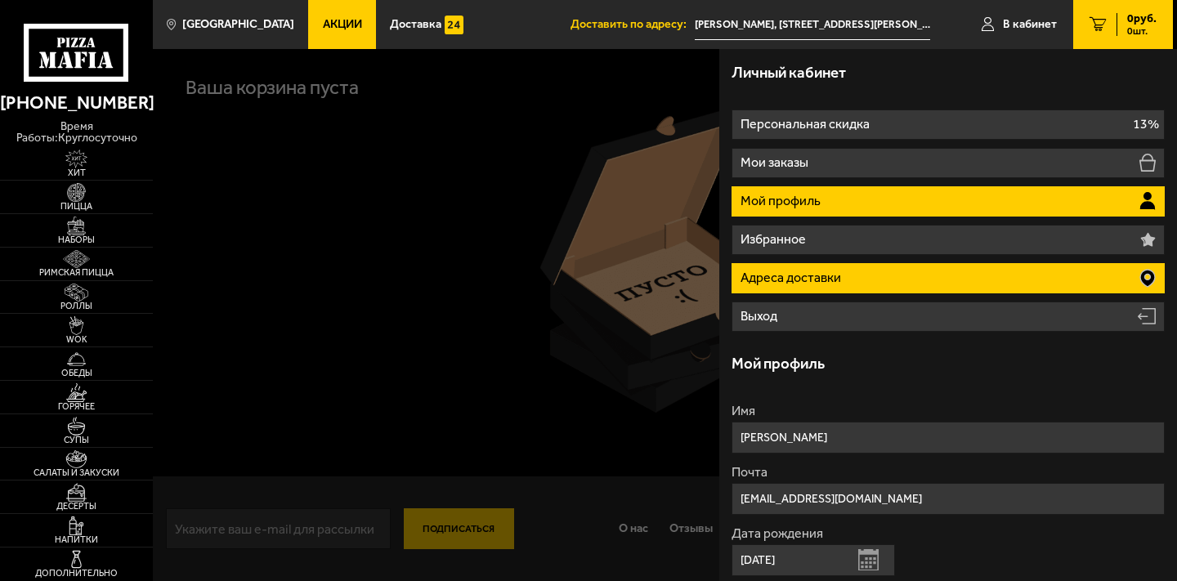
click at [846, 271] on li "Адреса доставки" at bounding box center [947, 278] width 433 height 30
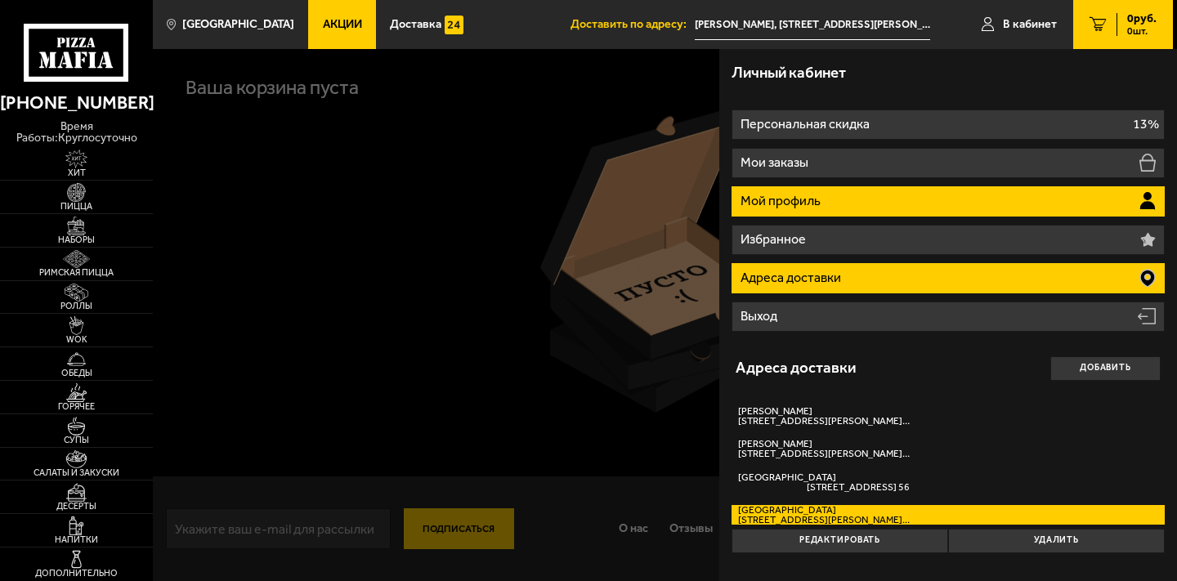
click at [842, 212] on li "Мой профиль" at bounding box center [947, 201] width 433 height 30
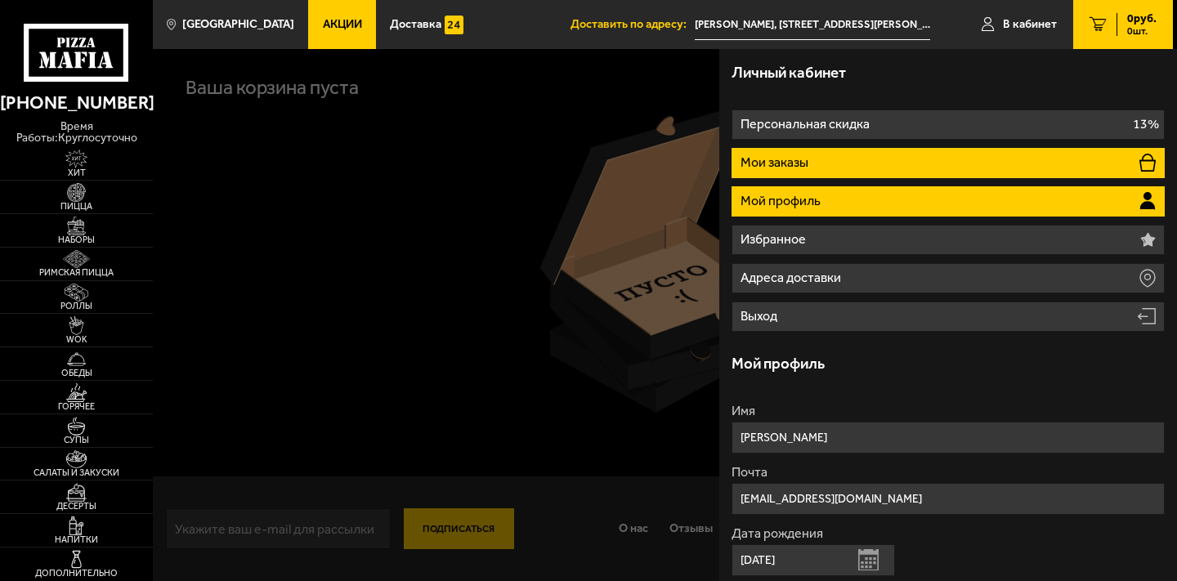
click at [829, 172] on li "Мои заказы" at bounding box center [947, 163] width 433 height 30
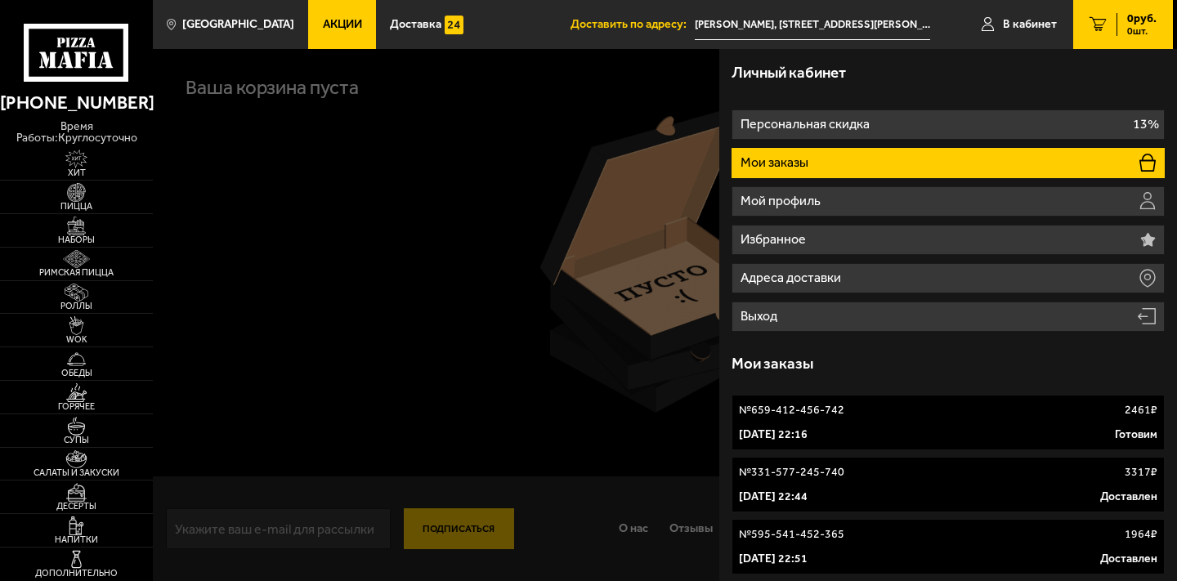
click at [856, 417] on div "№ 659-412-456-742 2461 ₽" at bounding box center [948, 410] width 418 height 16
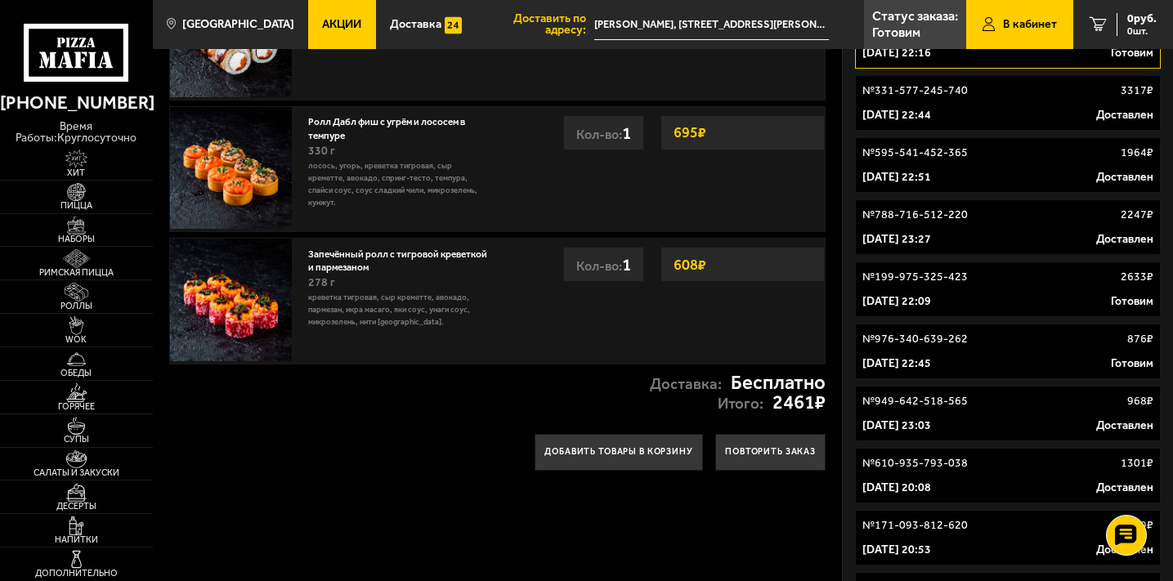
scroll to position [384, 0]
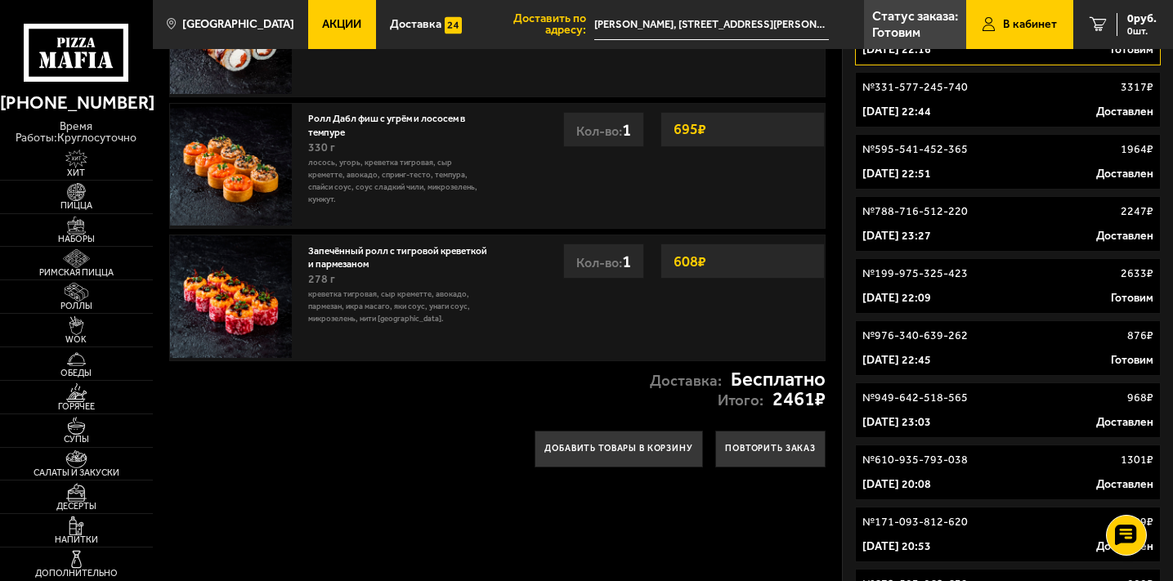
click at [405, 410] on div "Доставка: Бесплатно Итого: 2461 ₽" at bounding box center [498, 389] width 690 height 57
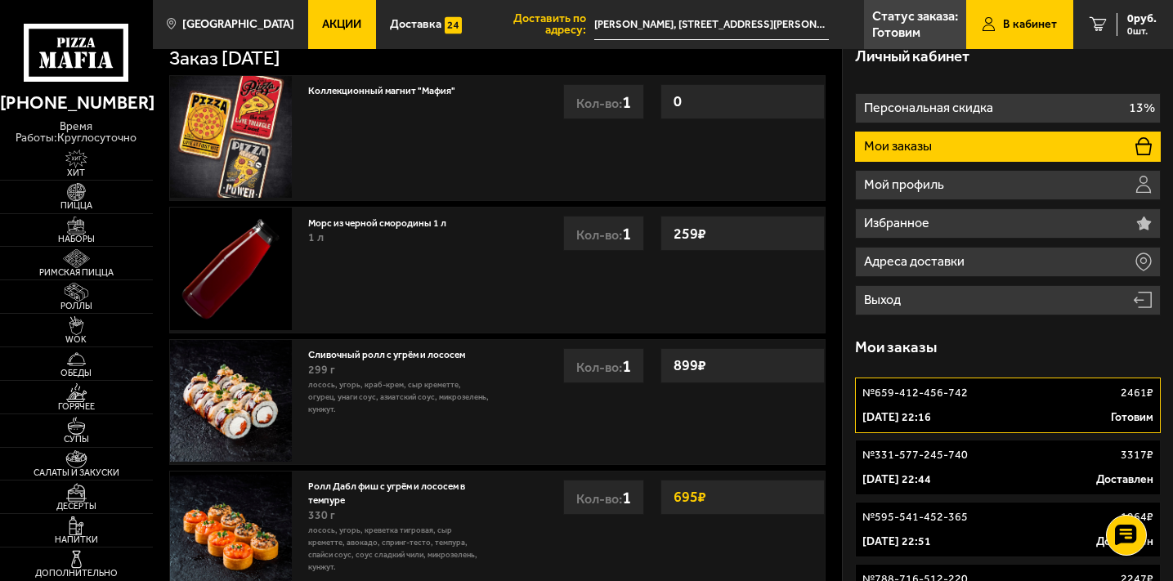
scroll to position [0, 0]
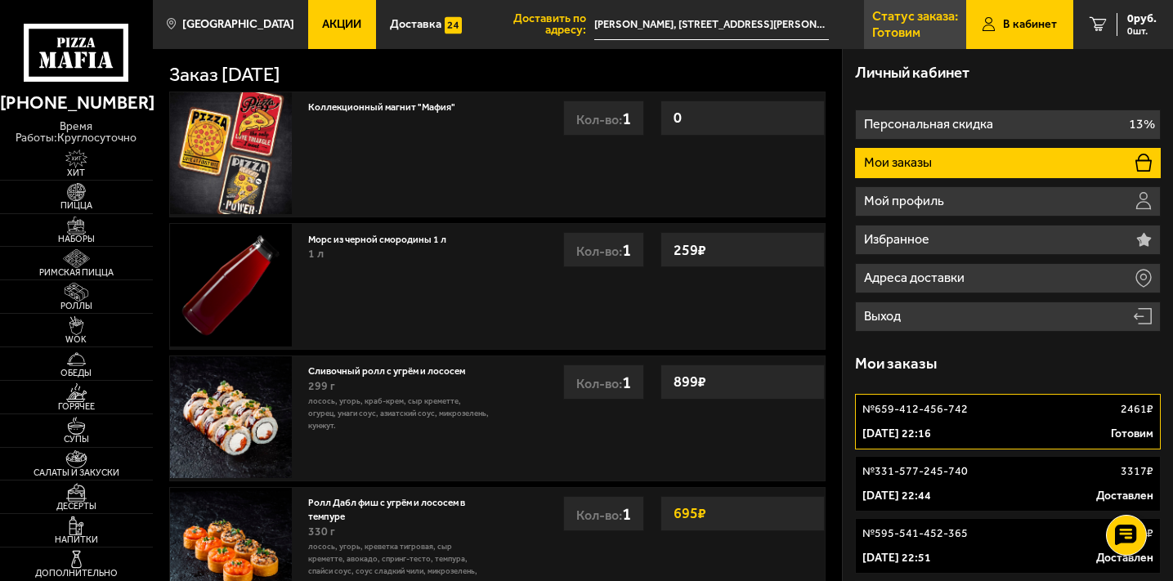
click at [912, 30] on p "Готовим" at bounding box center [896, 32] width 48 height 13
